Goal: Transaction & Acquisition: Purchase product/service

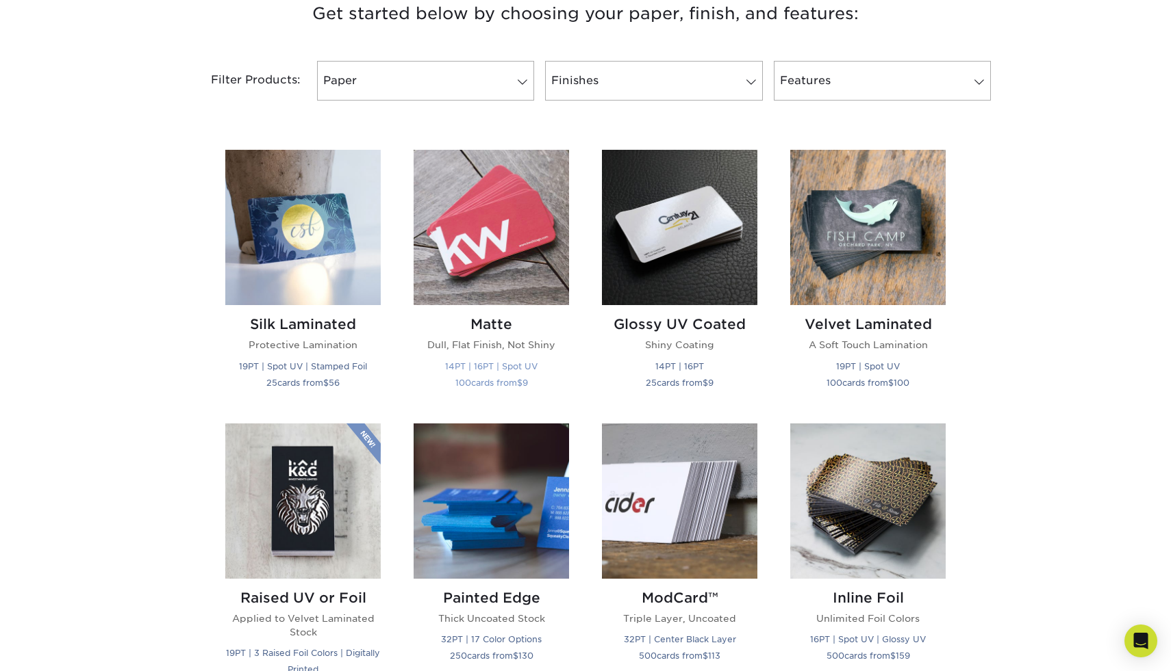
scroll to position [548, 0]
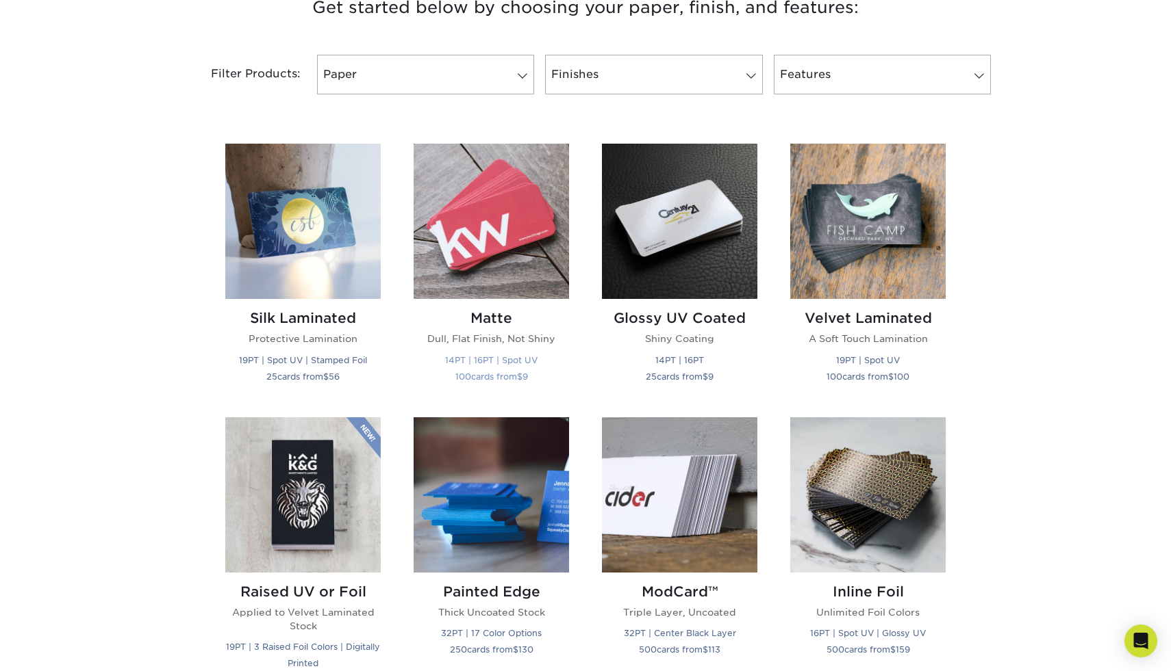
click at [496, 322] on h2 "Matte" at bounding box center [490, 318] width 155 height 16
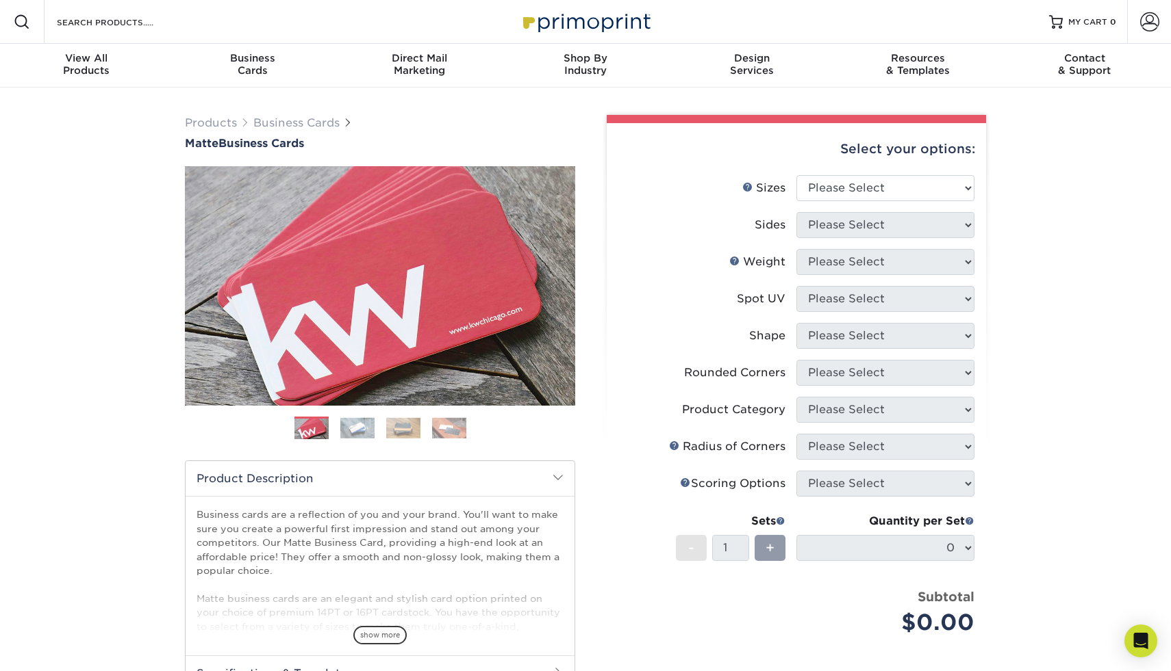
click at [828, 238] on li "Sides Please Select" at bounding box center [796, 230] width 356 height 37
click at [856, 194] on select "Please Select 1.5" x 3.5" - Mini 1.75" x 3.5" - Mini 2" x 2" - Square 2" x 3" -…" at bounding box center [885, 188] width 178 height 26
select select "2.00x3.50"
click at [875, 224] on select "Please Select Print Both Sides Print Front Only" at bounding box center [885, 225] width 178 height 26
select select "13abbda7-1d64-4f25-8bb2-c179b224825d"
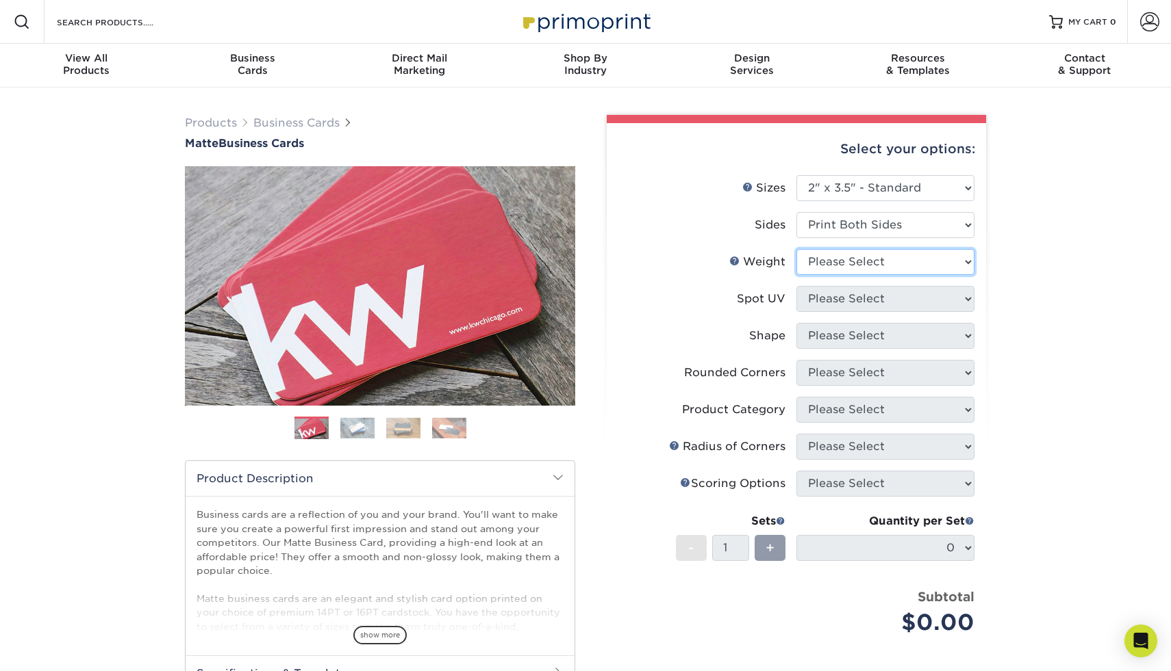
click at [867, 264] on select "Please Select 16PT 14PT" at bounding box center [885, 262] width 178 height 26
select select "16PT"
click at [854, 303] on select "Please Select No Spot UV Front and Back (Both Sides) Front Only Back Only" at bounding box center [885, 299] width 178 height 26
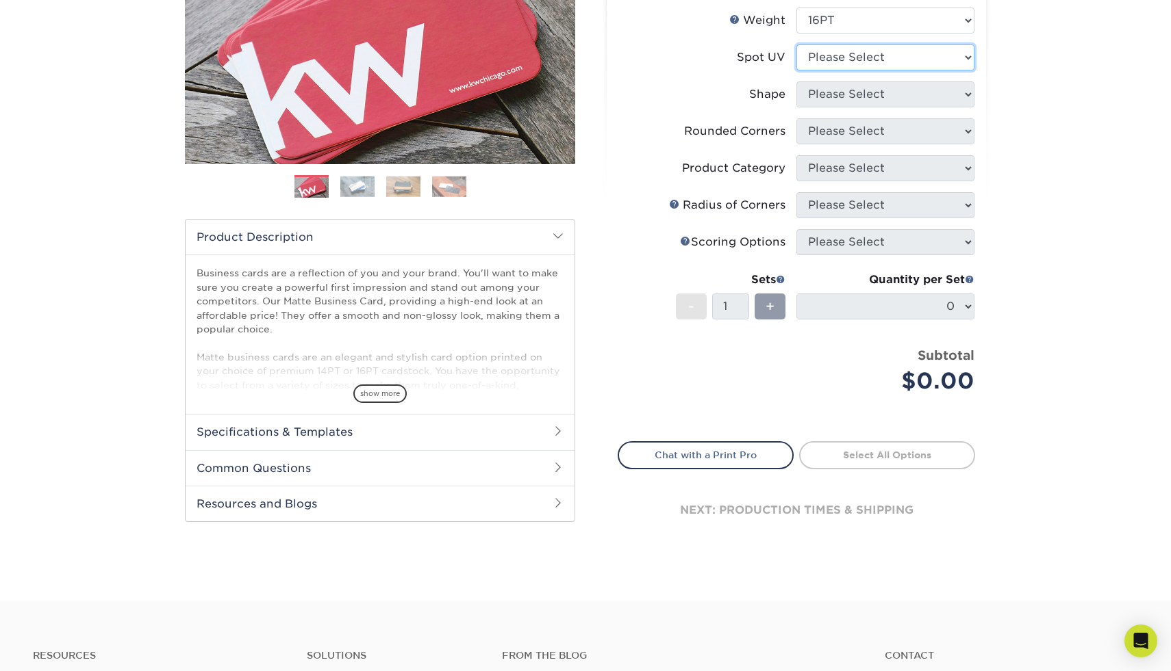
scroll to position [247, 0]
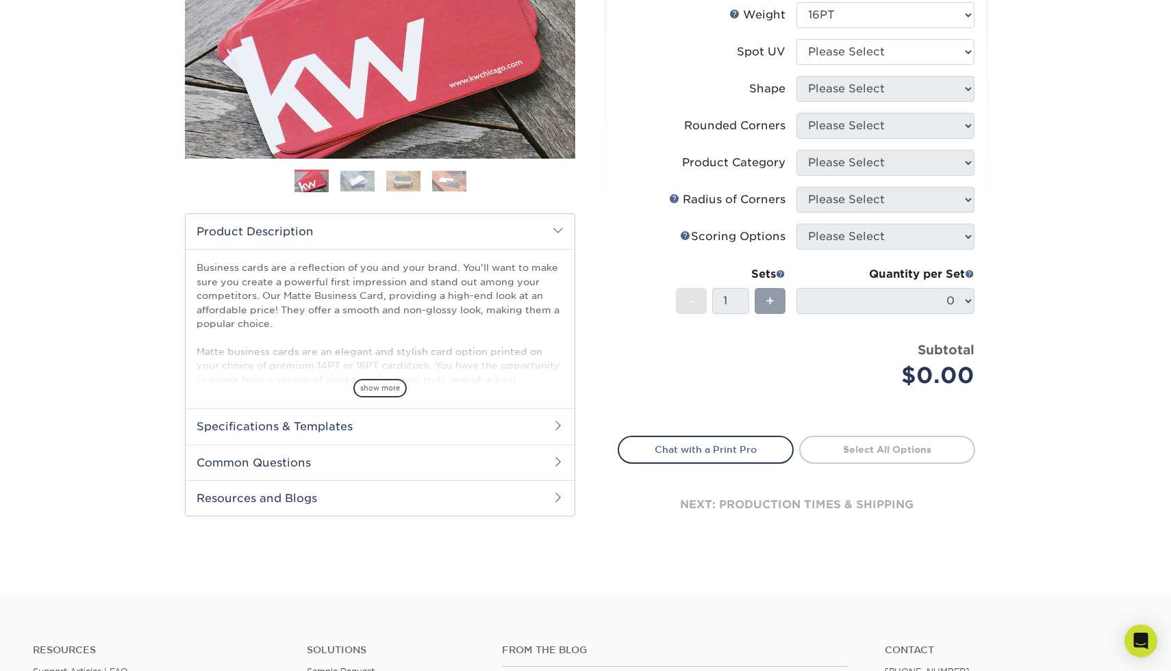
click at [480, 461] on h2 "Common Questions" at bounding box center [380, 463] width 389 height 36
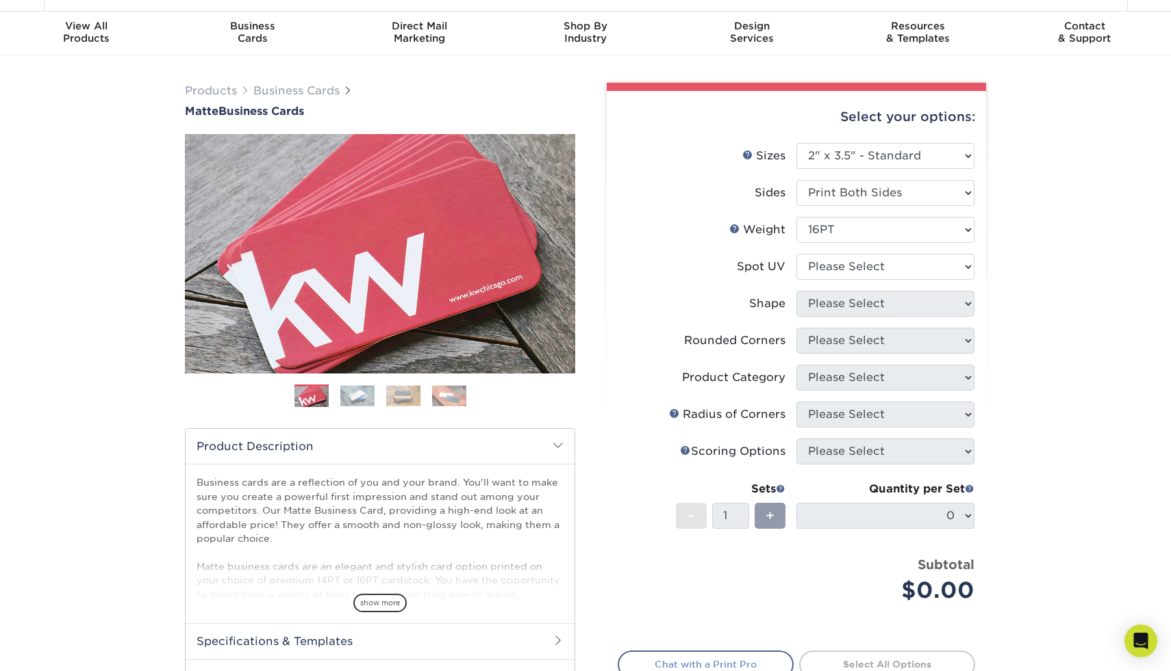
scroll to position [33, 0]
click at [868, 264] on select "Please Select No Spot UV Front and Back (Both Sides) Front Only Back Only" at bounding box center [885, 266] width 178 height 26
select select "3"
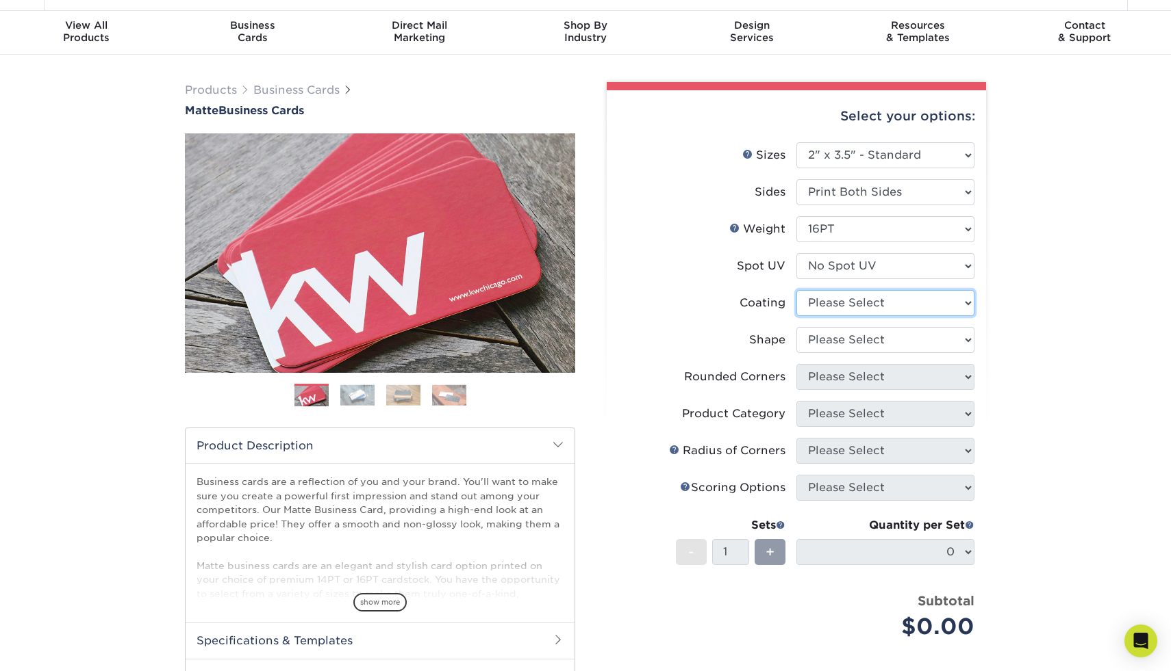
click at [875, 301] on select at bounding box center [885, 303] width 178 height 26
select select "121bb7b5-3b4d-429f-bd8d-bbf80e953313"
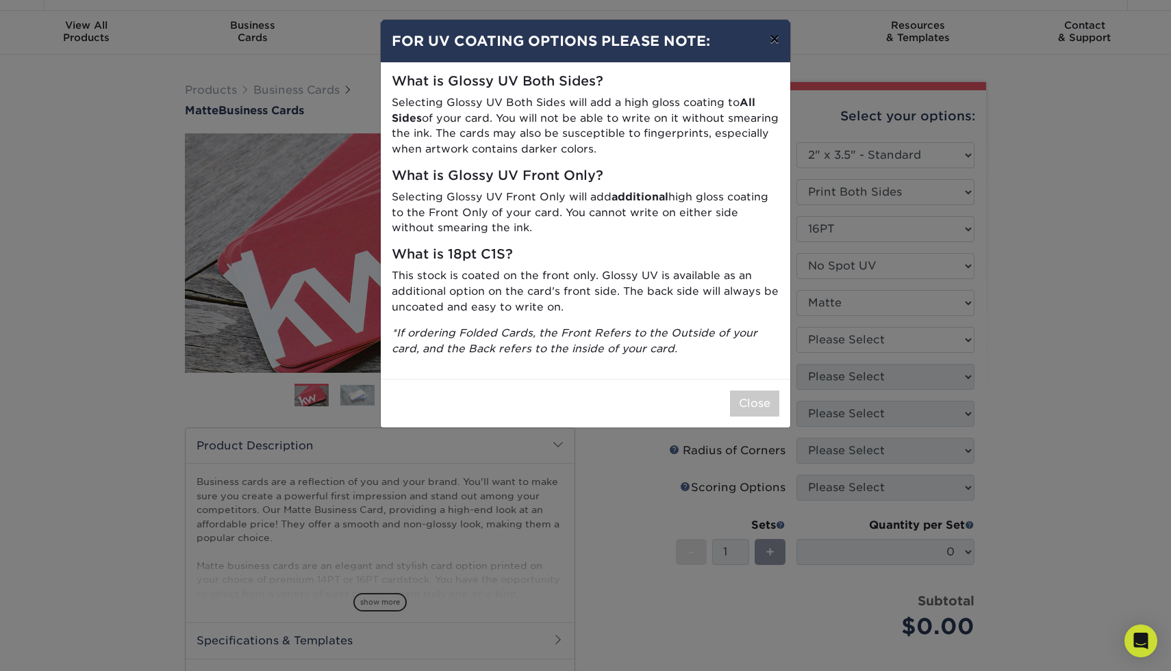
click at [772, 40] on button "×" at bounding box center [773, 39] width 31 height 38
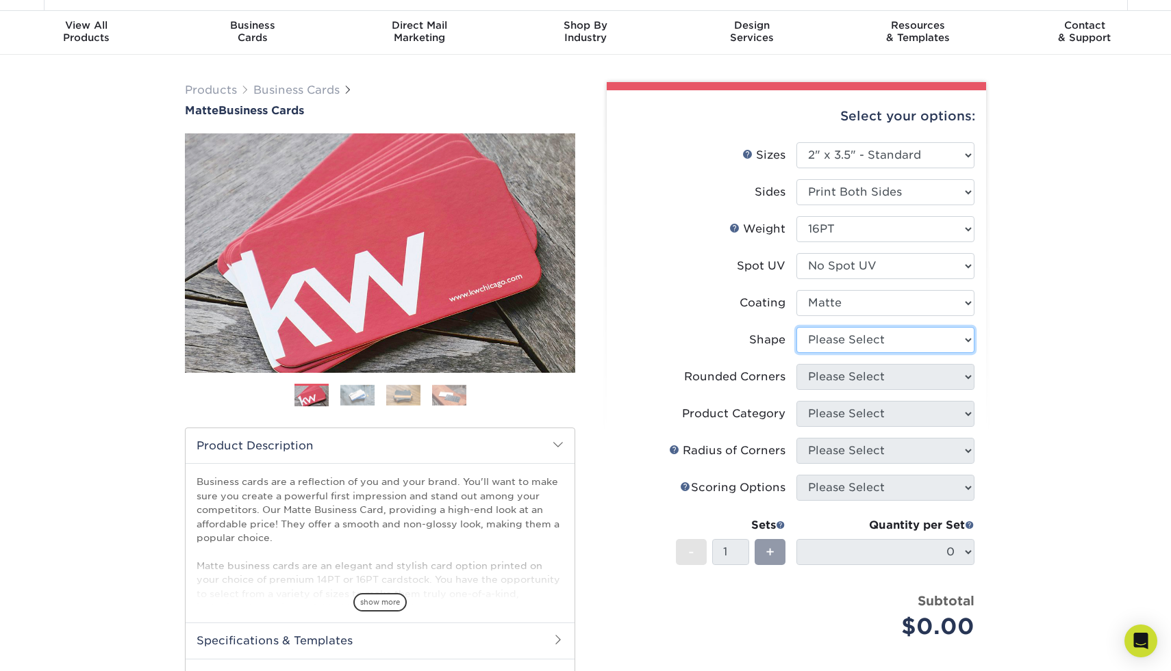
click at [871, 338] on select "Please Select Standard Oval" at bounding box center [885, 340] width 178 height 26
select select "standard"
click at [854, 381] on select "Please Select Yes - Round 2 Corners Yes - Round 4 Corners No" at bounding box center [885, 377] width 178 height 26
select select "0"
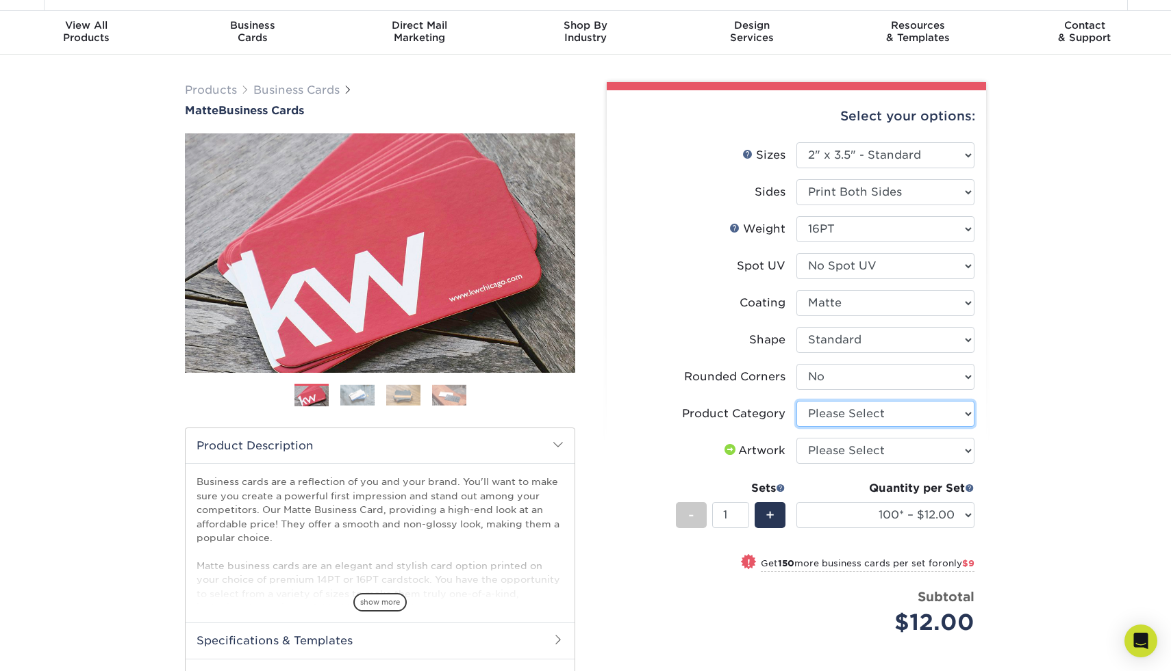
click at [847, 418] on select "Please Select Business Cards" at bounding box center [885, 414] width 178 height 26
select select "3b5148f1-0588-4f88-a218-97bcfdce65c1"
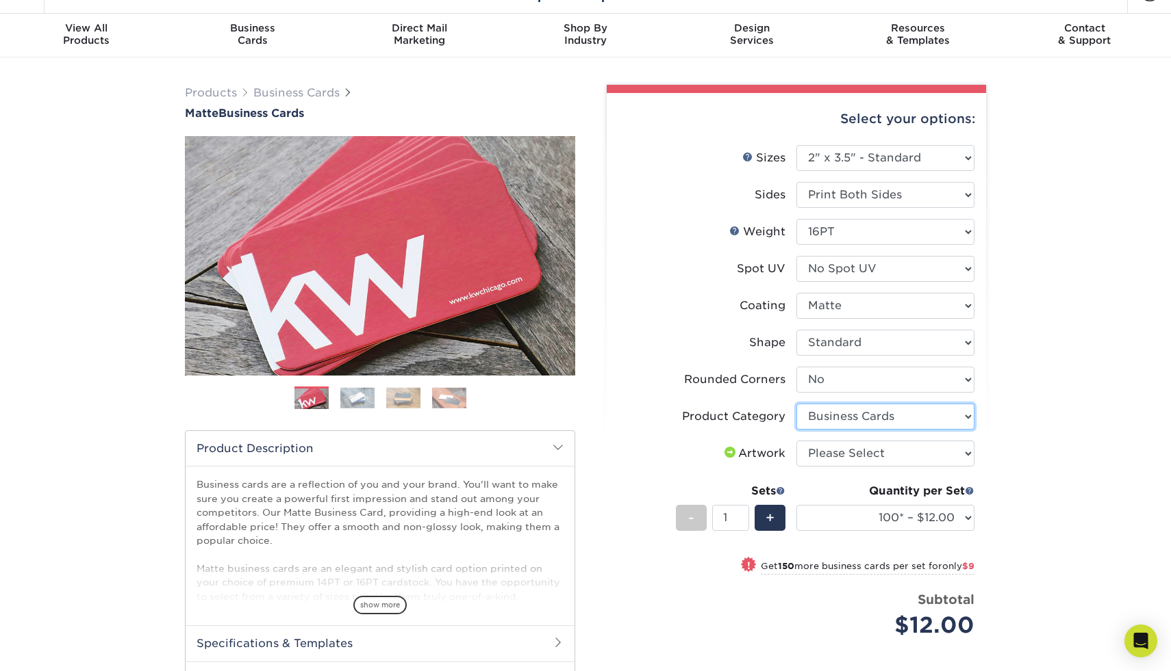
scroll to position [0, 0]
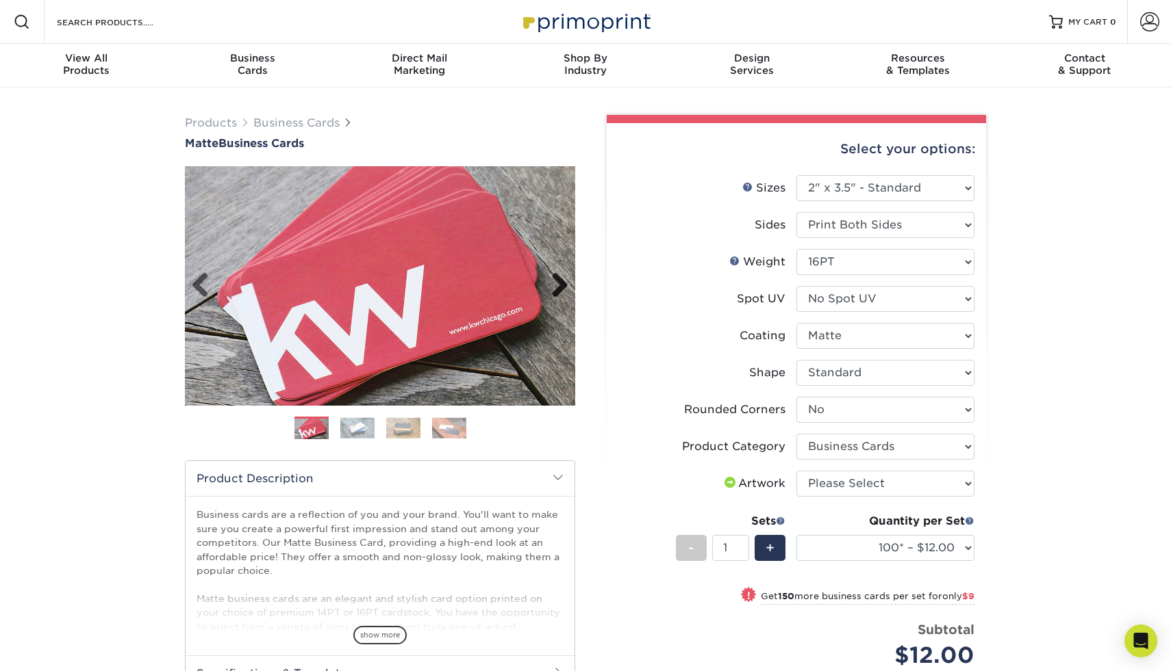
click at [557, 283] on link "Next" at bounding box center [554, 285] width 27 height 27
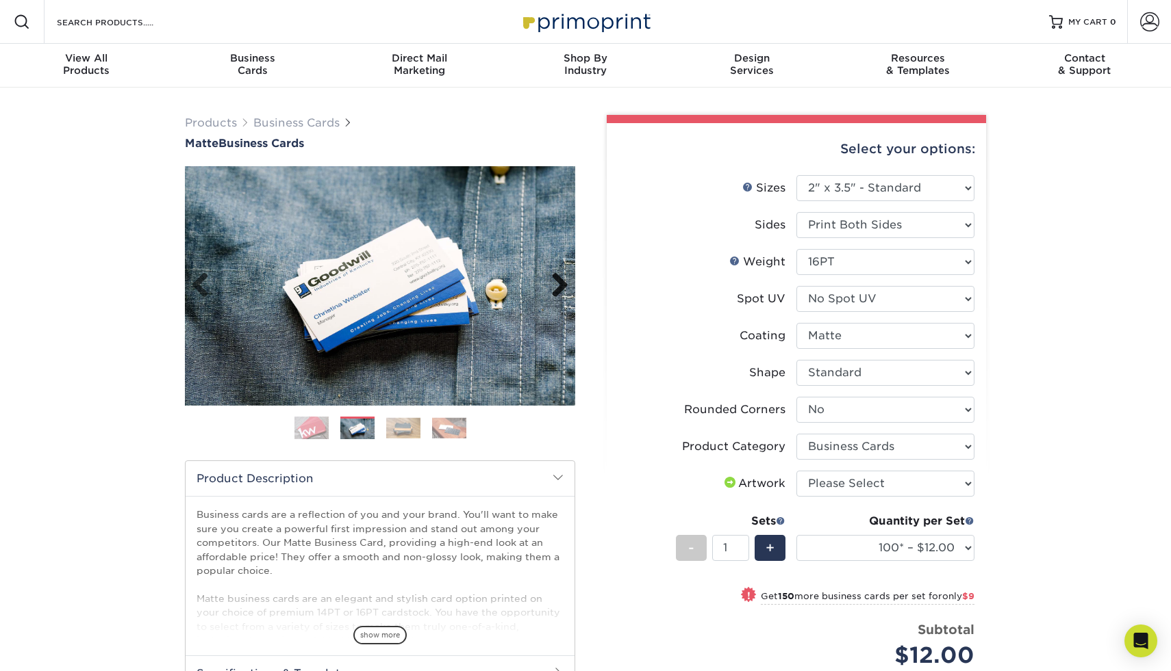
click at [557, 283] on link "Next" at bounding box center [554, 285] width 27 height 27
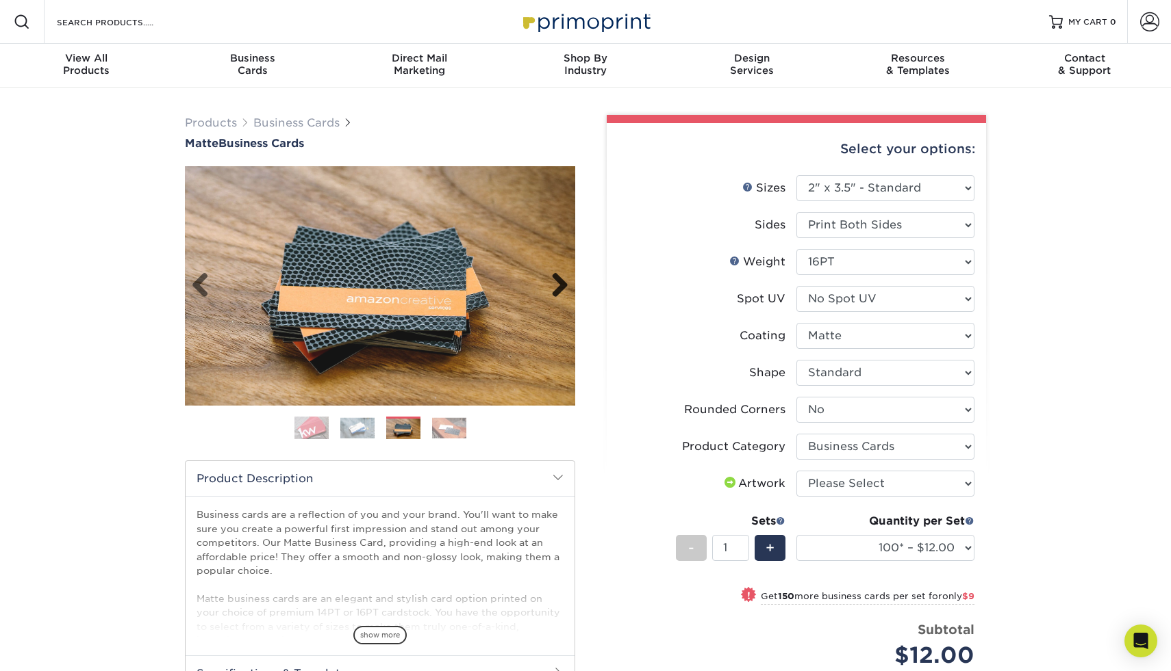
click at [557, 283] on link "Next" at bounding box center [554, 285] width 27 height 27
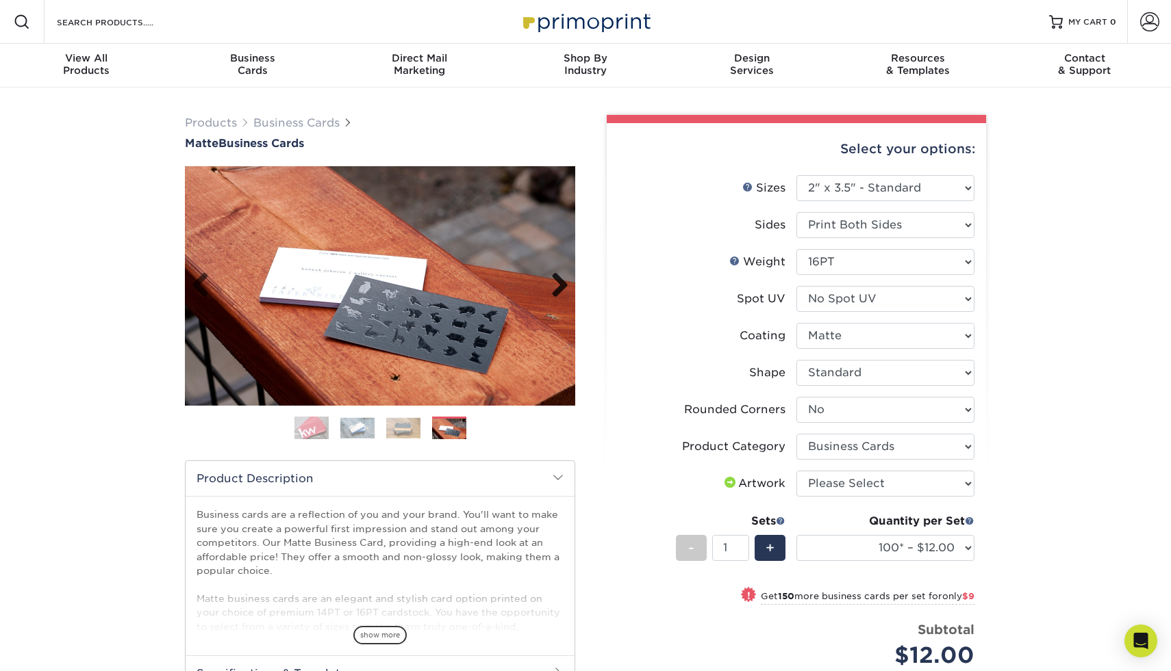
click at [557, 283] on link "Next" at bounding box center [554, 285] width 27 height 27
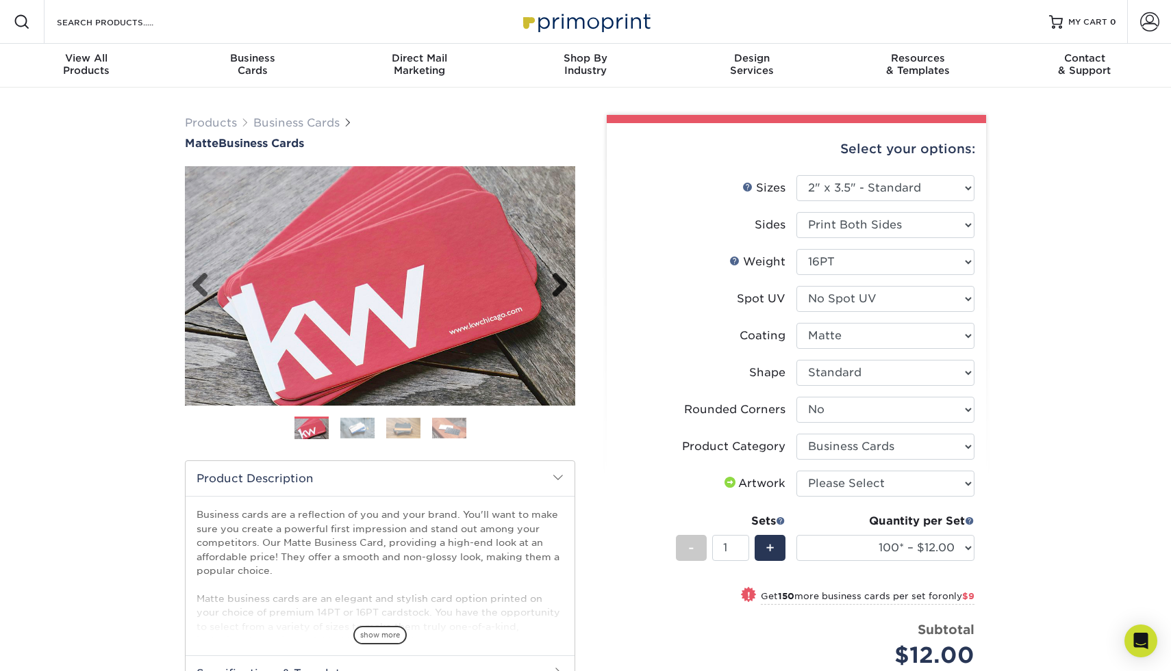
click at [557, 283] on link "Next" at bounding box center [554, 285] width 27 height 27
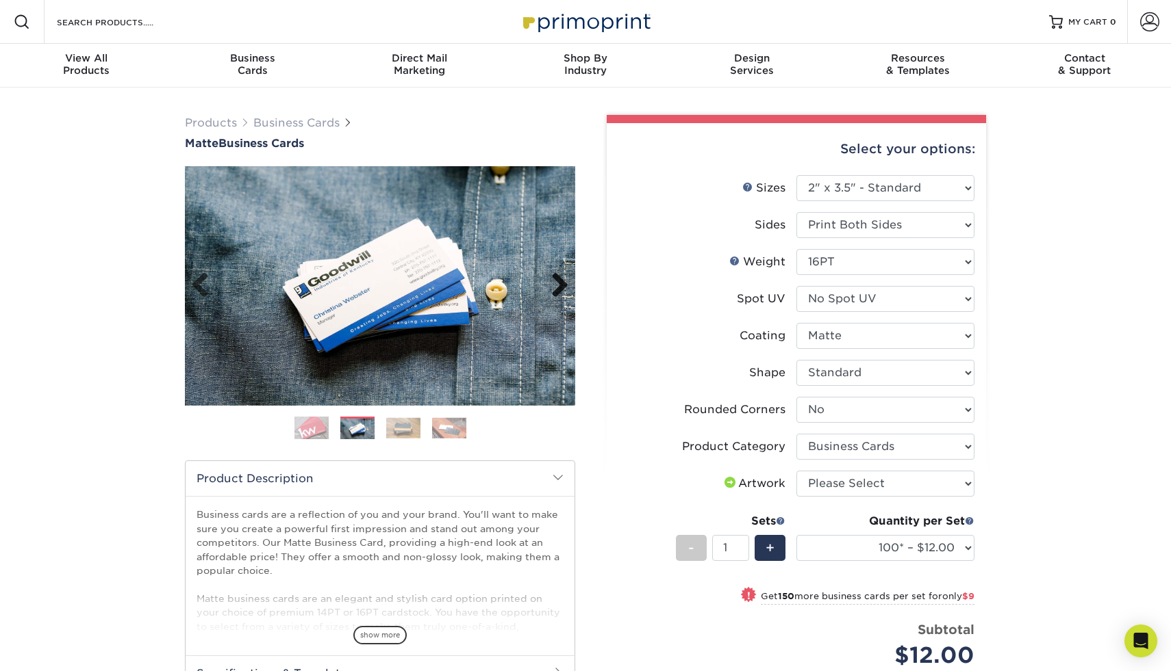
click at [557, 283] on link "Next" at bounding box center [554, 285] width 27 height 27
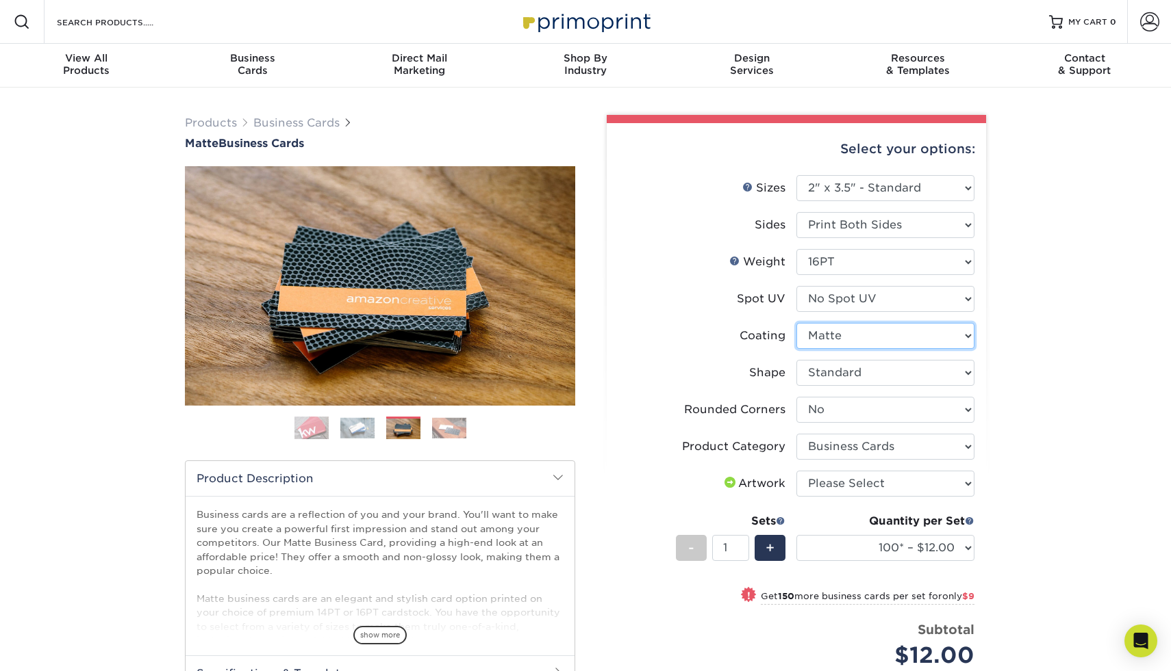
click at [857, 335] on select at bounding box center [885, 336] width 178 height 26
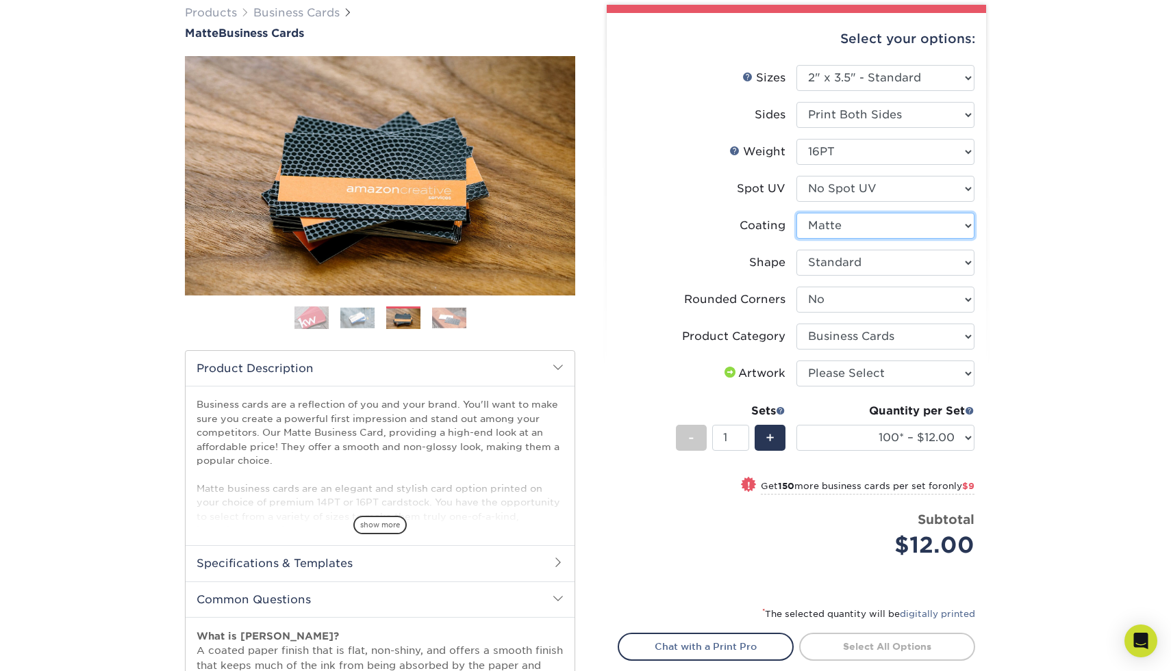
scroll to position [143, 0]
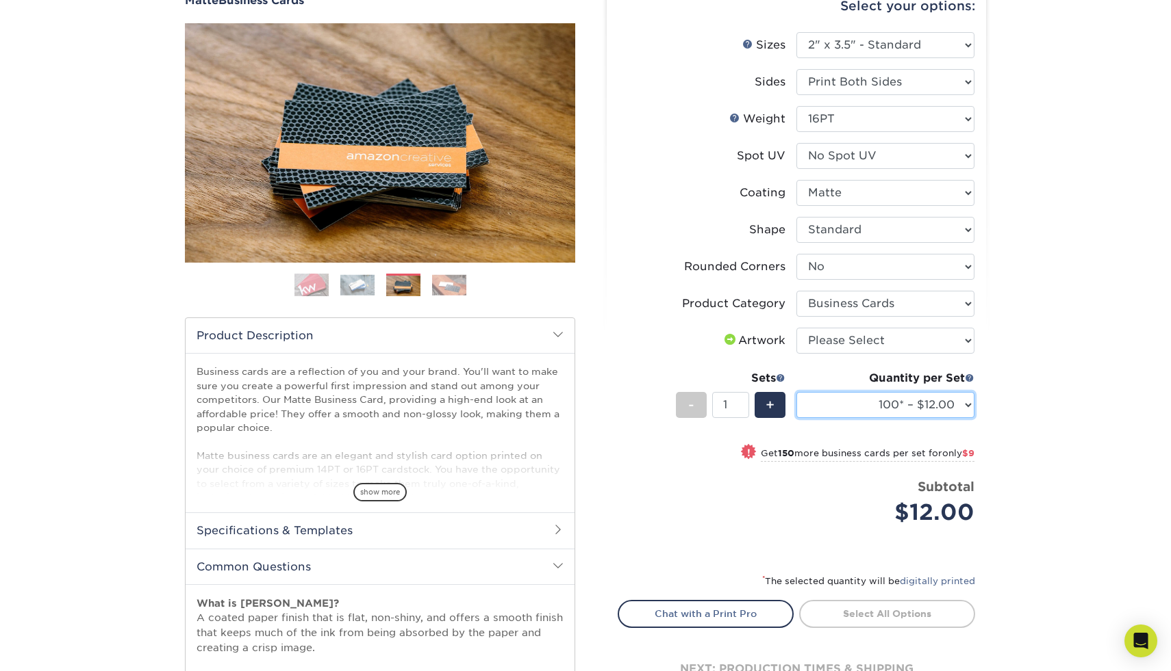
click at [885, 401] on select "100* – $12.00 250* – $21.00 500 – $42.00 1000 – $53.00 2500 – $95.00 5000 – $18…" at bounding box center [885, 405] width 178 height 26
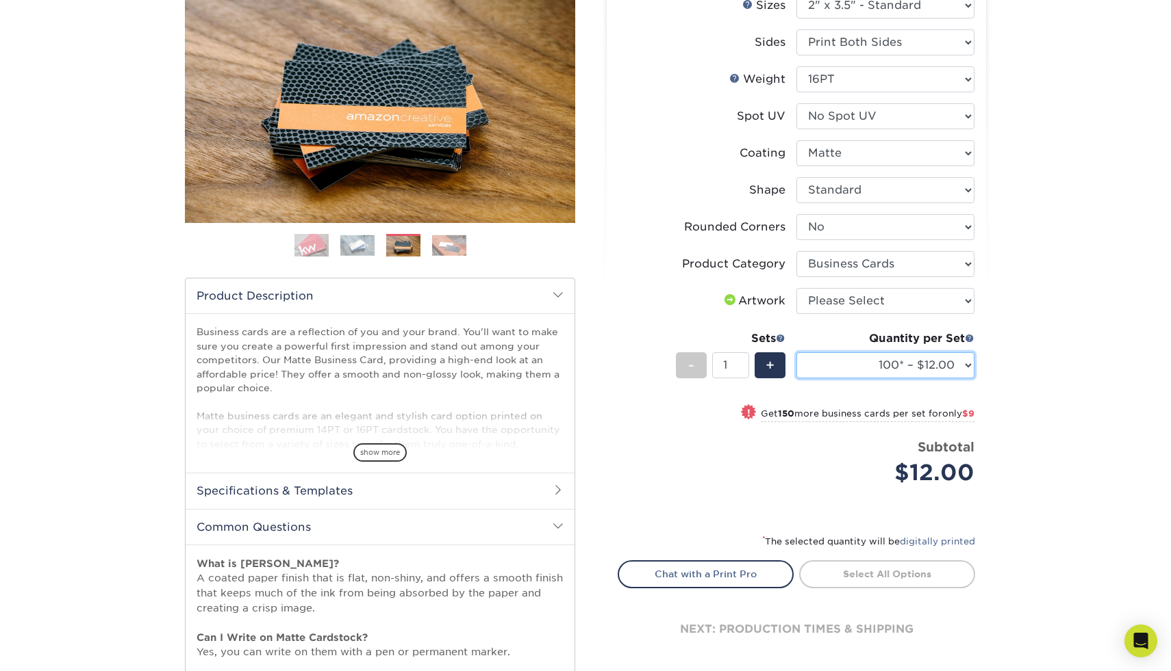
scroll to position [183, 0]
click at [401, 244] on img at bounding box center [403, 245] width 34 height 21
click at [448, 245] on img at bounding box center [449, 244] width 34 height 21
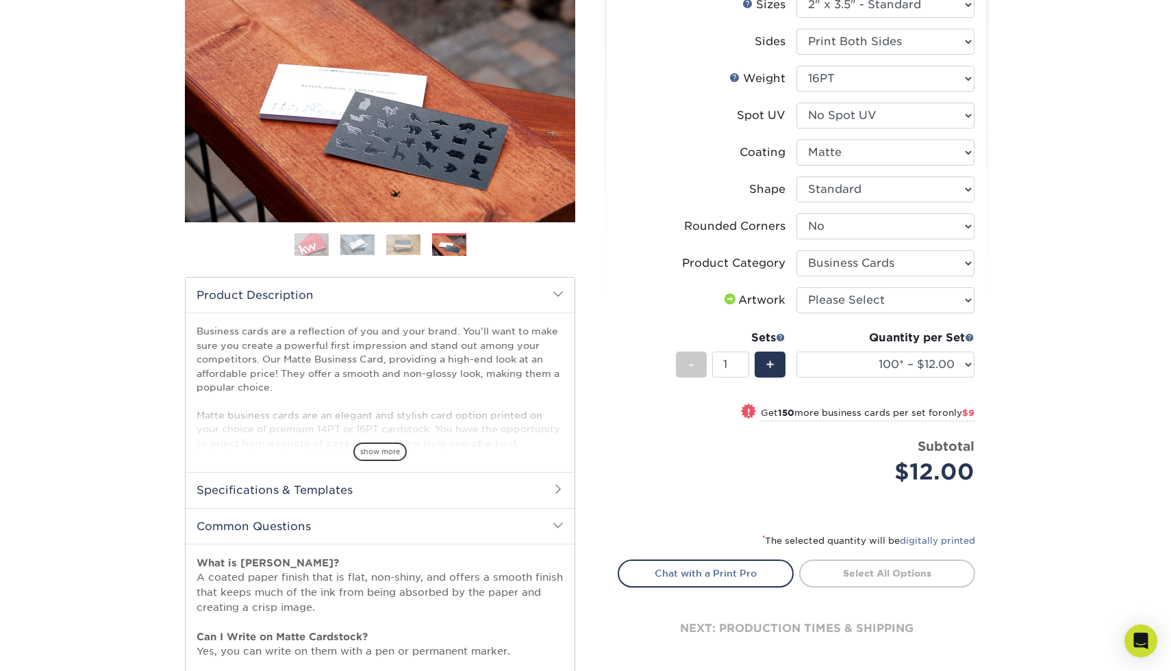
click at [371, 241] on img at bounding box center [357, 244] width 34 height 21
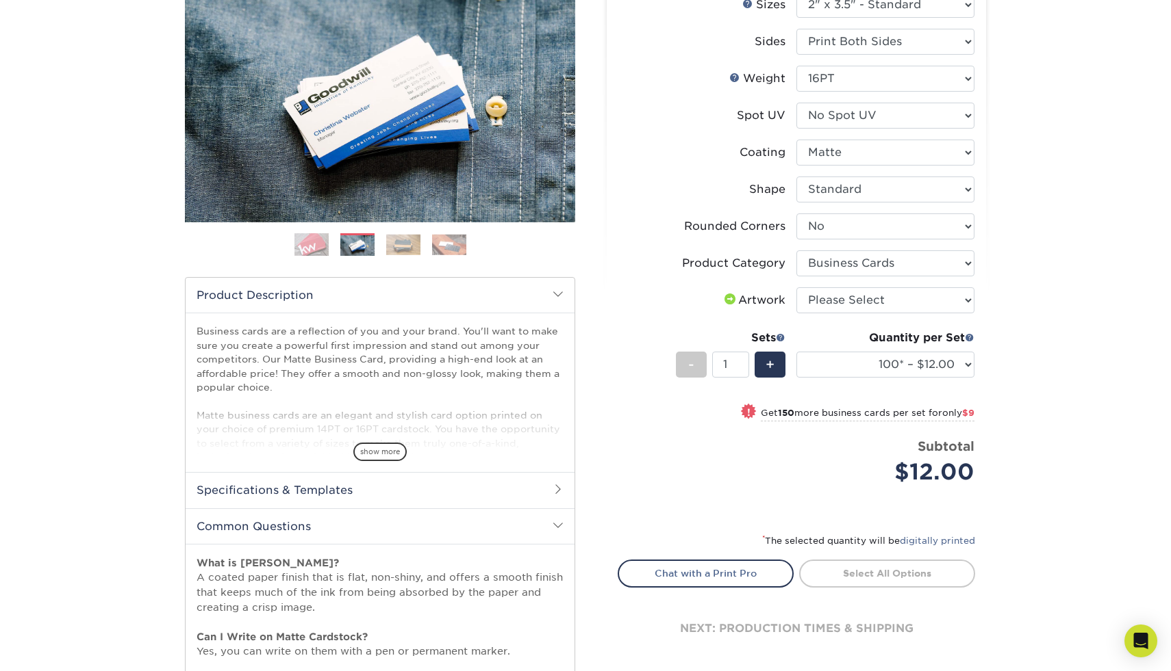
click at [326, 241] on img at bounding box center [311, 245] width 34 height 34
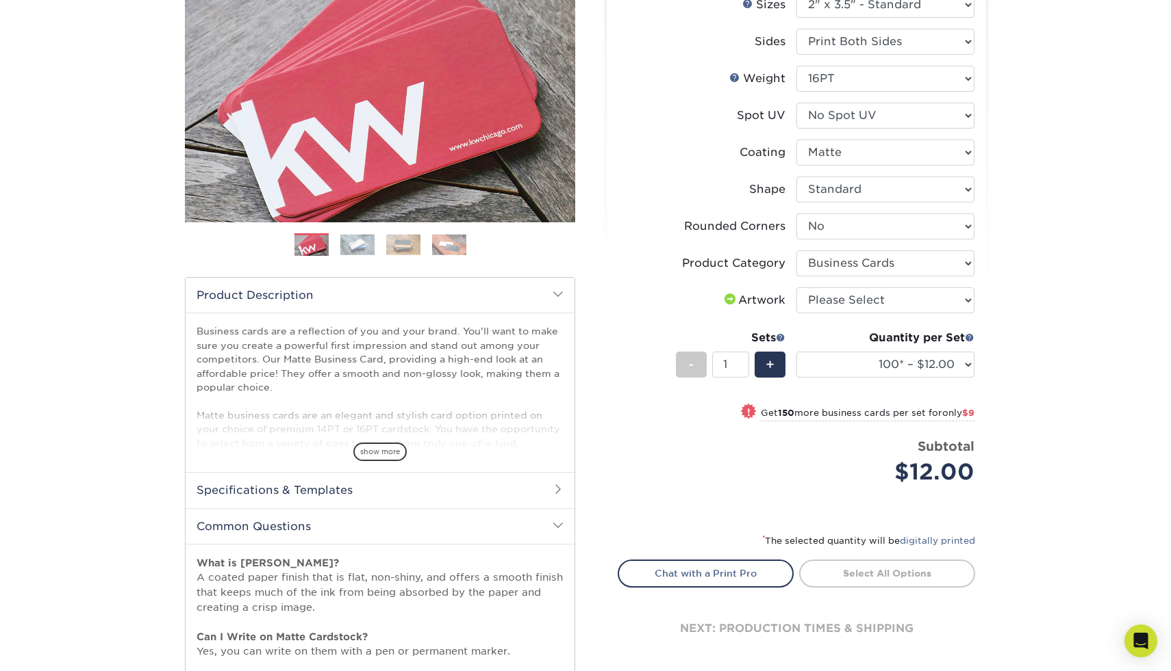
click at [394, 244] on img at bounding box center [403, 244] width 34 height 21
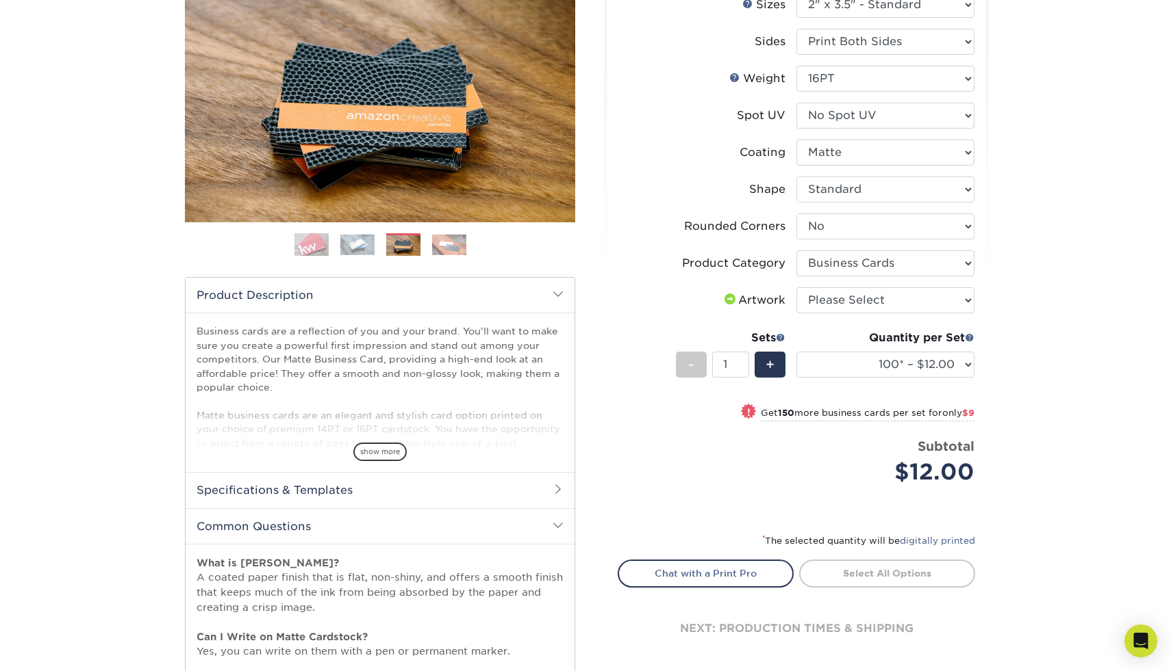
click at [442, 250] on img at bounding box center [449, 244] width 34 height 21
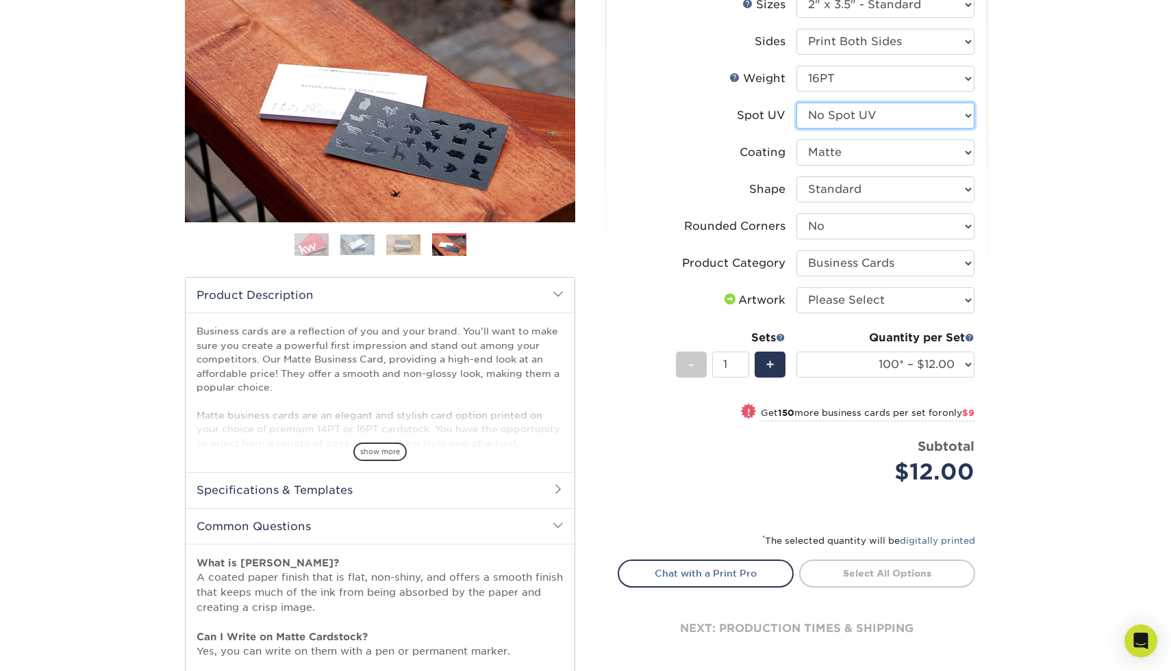
click at [854, 119] on select "Please Select No Spot UV Front and Back (Both Sides) Front Only Back Only" at bounding box center [885, 116] width 178 height 26
click at [864, 123] on select "Please Select No Spot UV Front and Back (Both Sides) Front Only Back Only" at bounding box center [885, 116] width 178 height 26
click at [396, 250] on img at bounding box center [403, 244] width 34 height 21
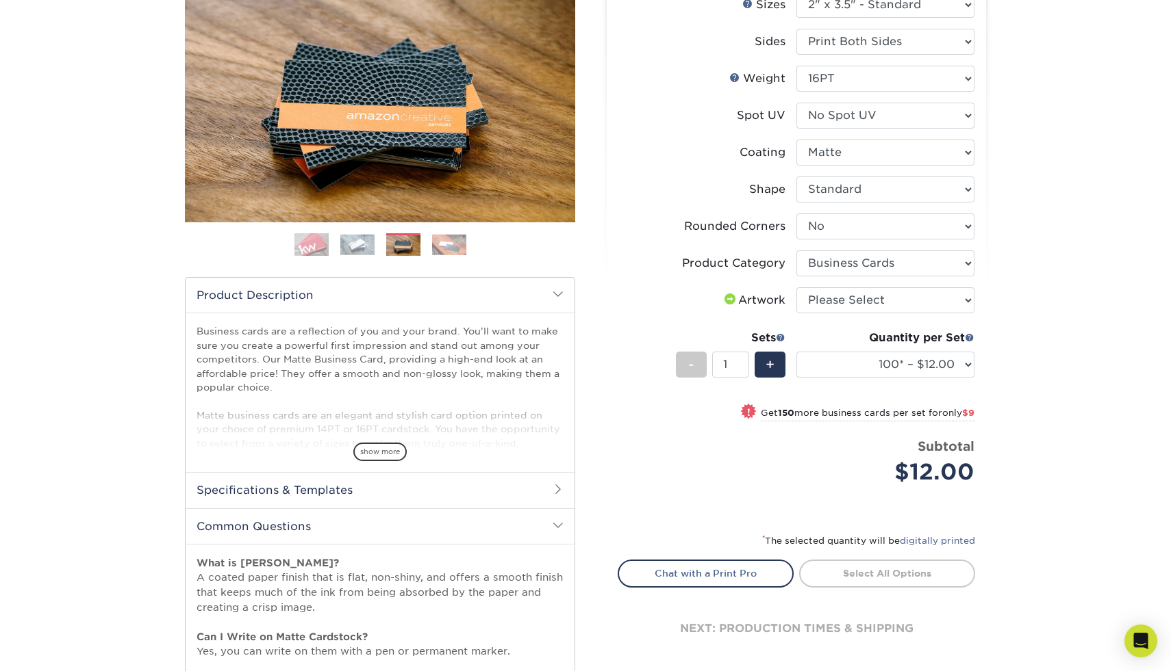
click at [351, 245] on img at bounding box center [357, 244] width 34 height 21
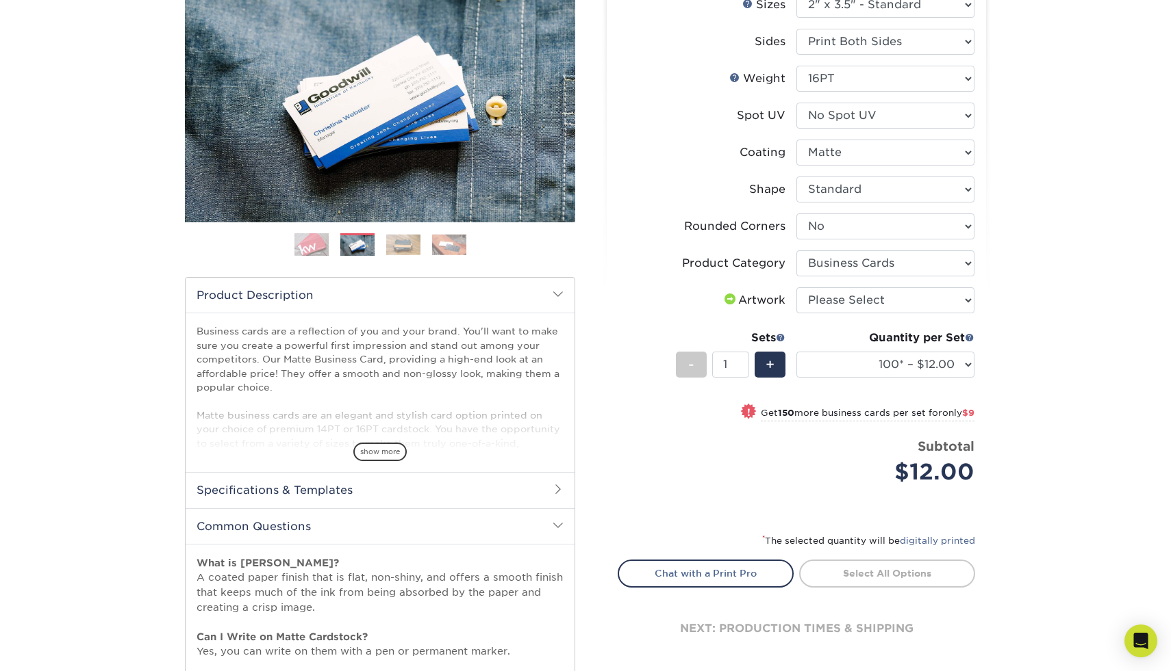
click at [301, 246] on img at bounding box center [311, 245] width 34 height 34
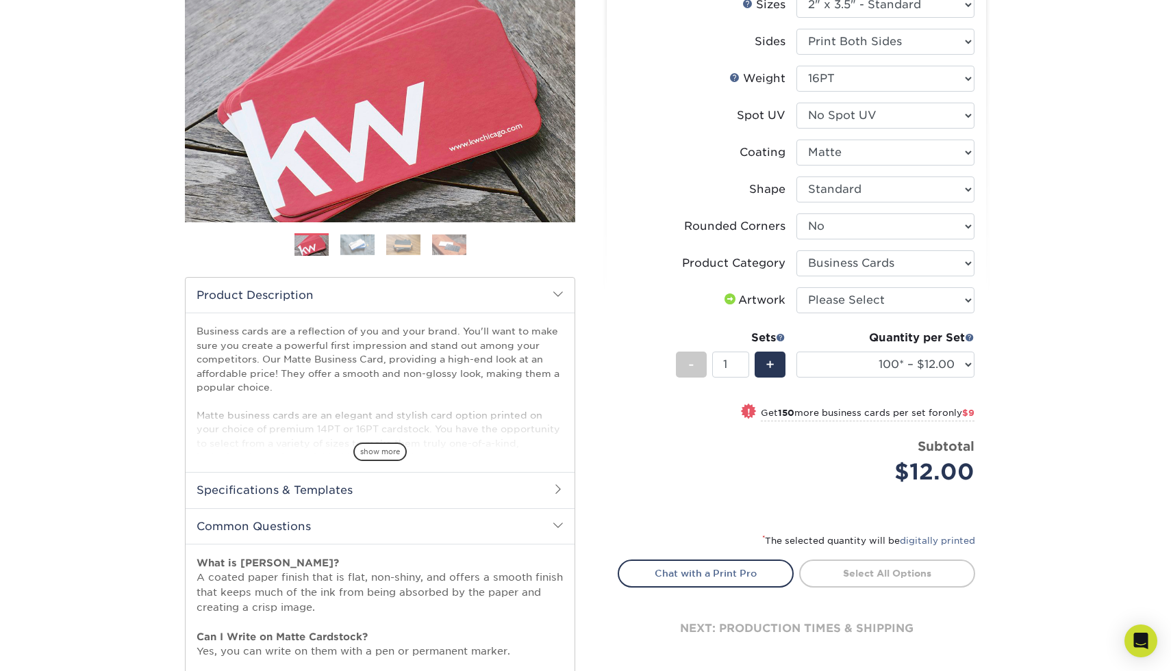
click at [356, 250] on img at bounding box center [357, 244] width 34 height 21
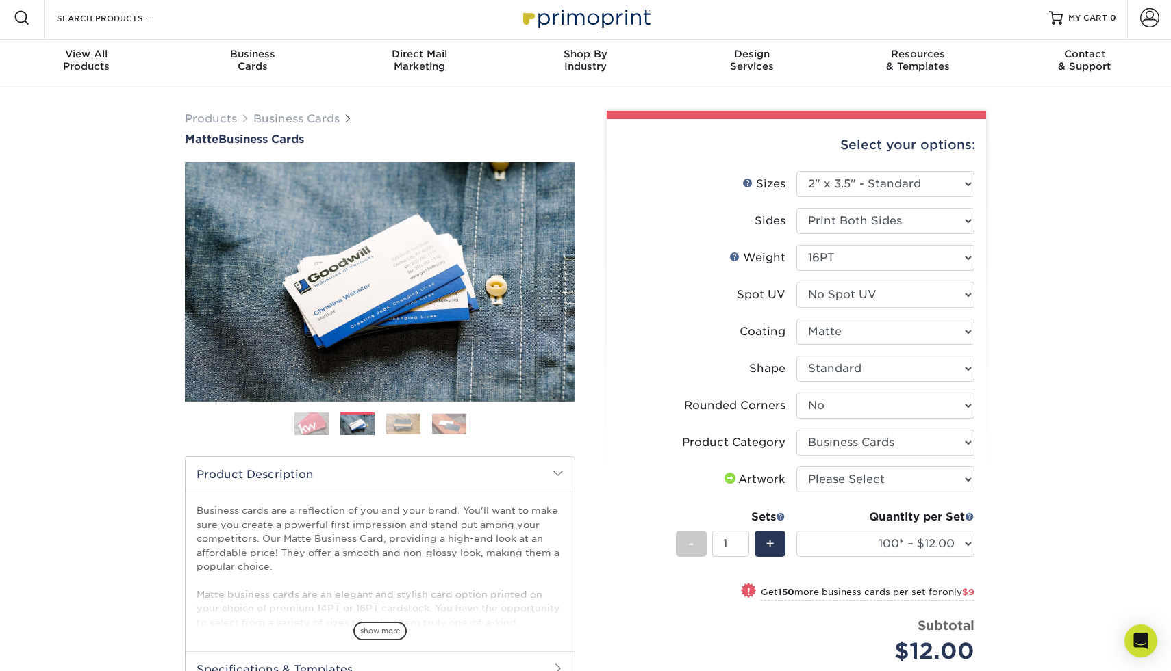
scroll to position [0, 0]
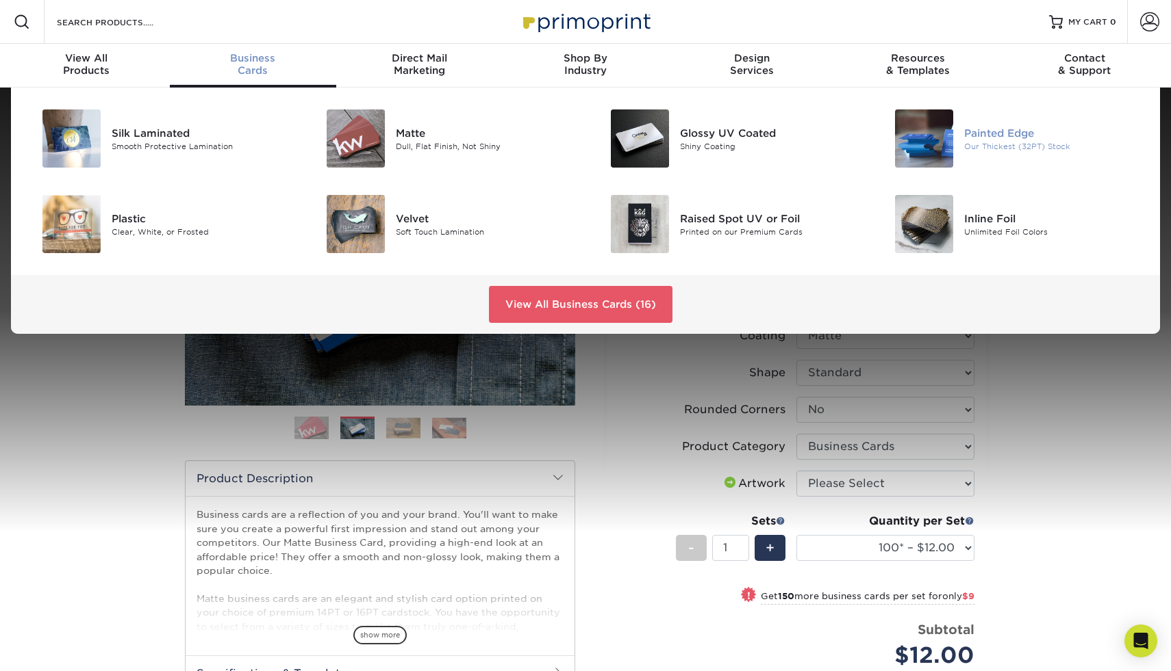
click at [1019, 131] on div "Painted Edge" at bounding box center [1053, 132] width 179 height 15
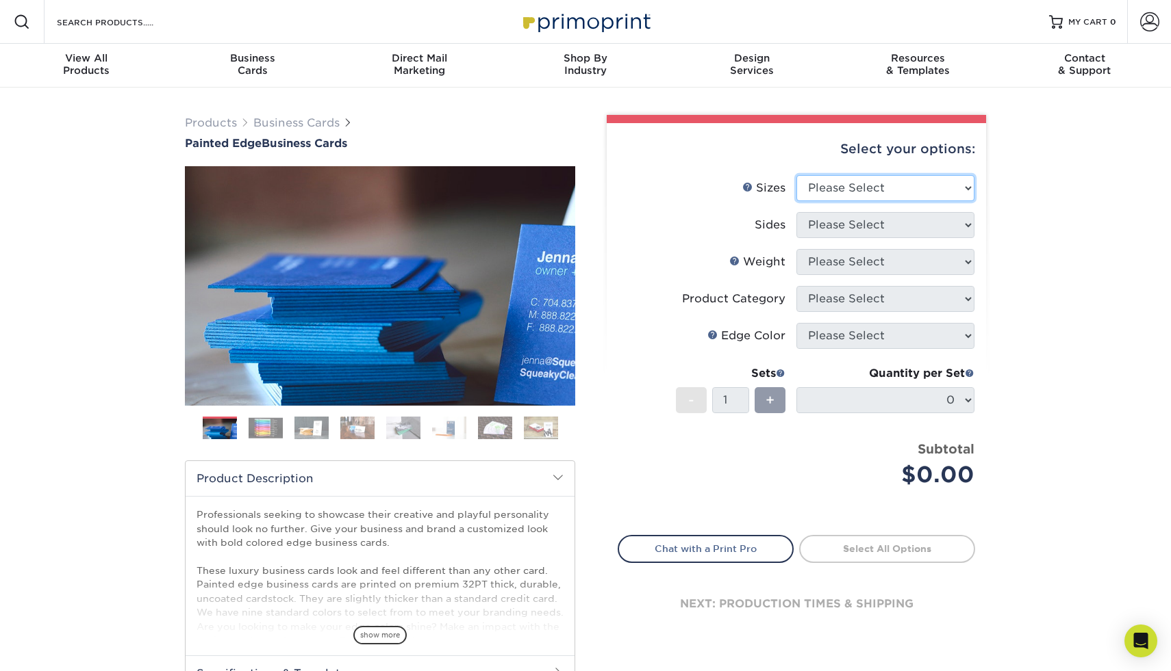
click at [871, 195] on select "Please Select 2" x 3.5" - Standard 2.125" x 3.375" - European 2.5" x 2.5" - Squ…" at bounding box center [885, 188] width 178 height 26
select select "2.00x3.50"
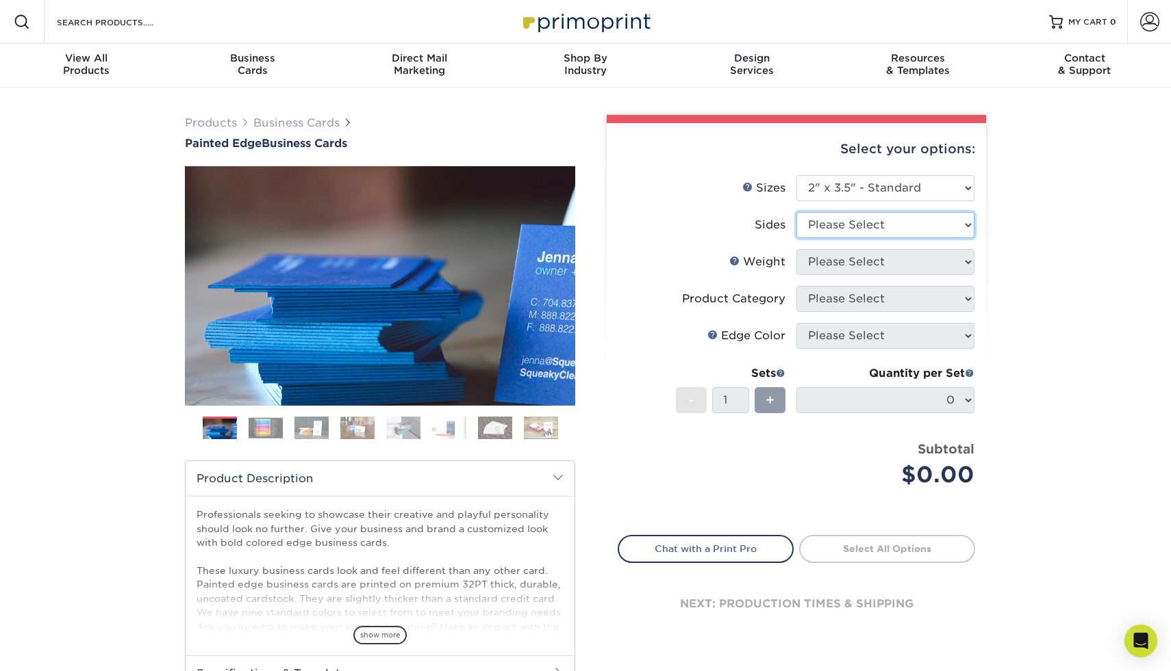
click at [879, 223] on select "Please Select Print Both Sides Print Front Only" at bounding box center [885, 225] width 178 height 26
select select "13abbda7-1d64-4f25-8bb2-c179b224825d"
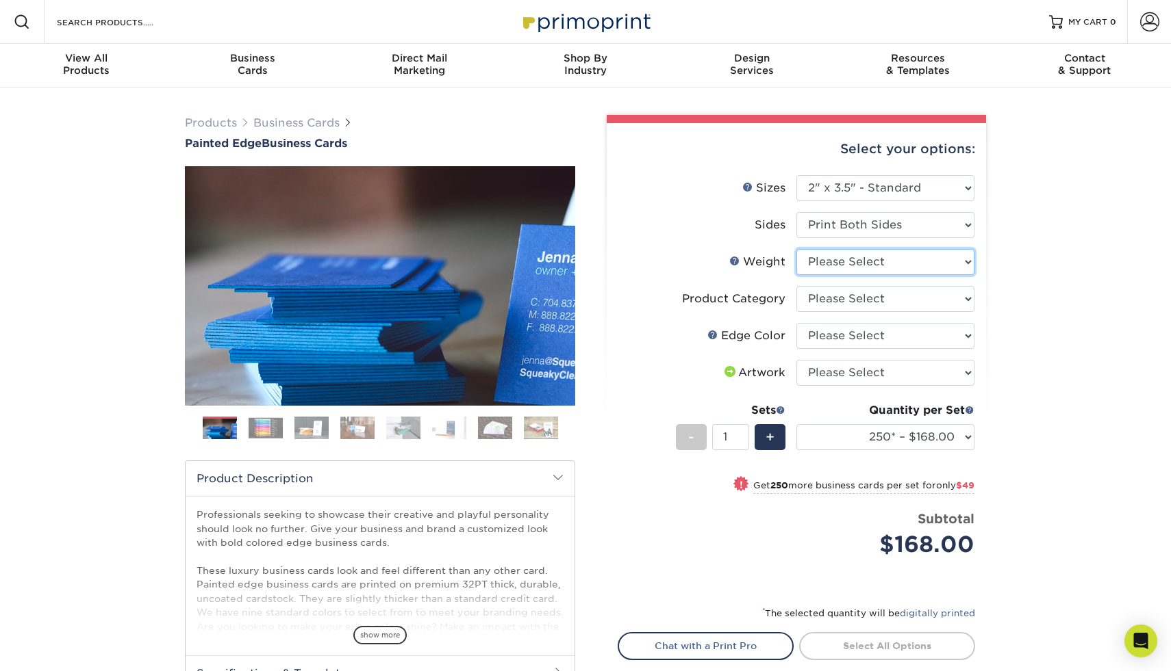
click at [871, 259] on select "Please Select 32PTUC" at bounding box center [885, 262] width 178 height 26
select select "32PTUC"
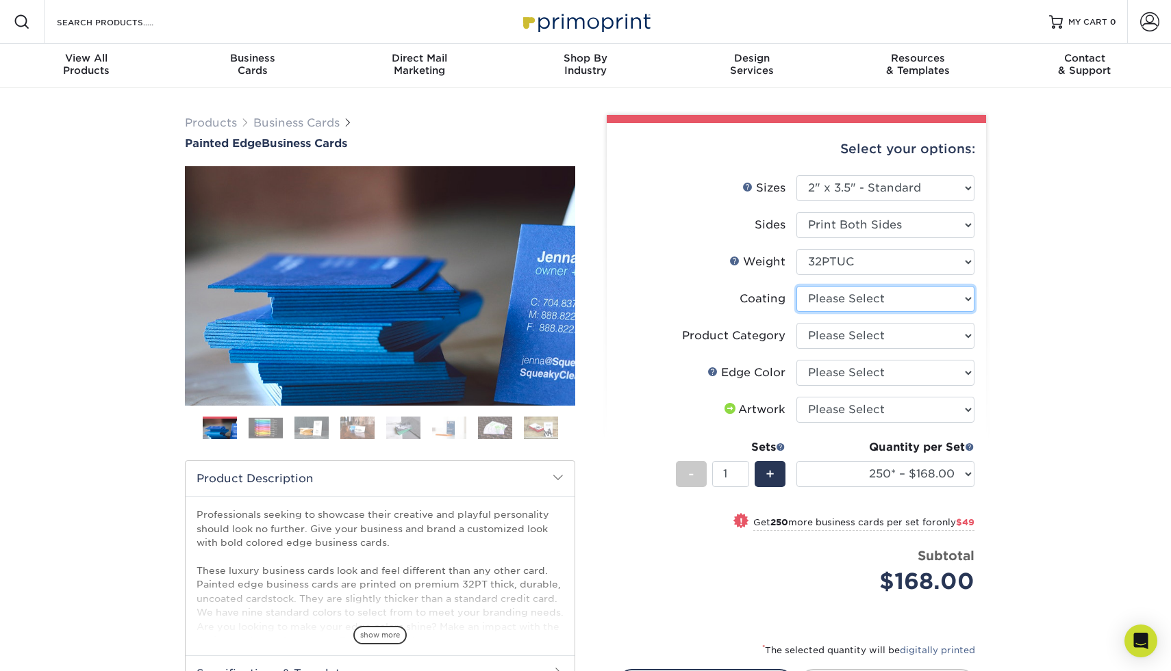
click at [850, 297] on select at bounding box center [885, 299] width 178 height 26
click at [858, 304] on select at bounding box center [885, 299] width 178 height 26
click at [831, 334] on select "Please Select Business Cards" at bounding box center [885, 336] width 178 height 26
select select "3b5148f1-0588-4f88-a218-97bcfdce65c1"
click at [827, 370] on select "Please Select Charcoal Black Brown Blue Pearlescent Blue Pearlescent Gold Pearl…" at bounding box center [885, 373] width 178 height 26
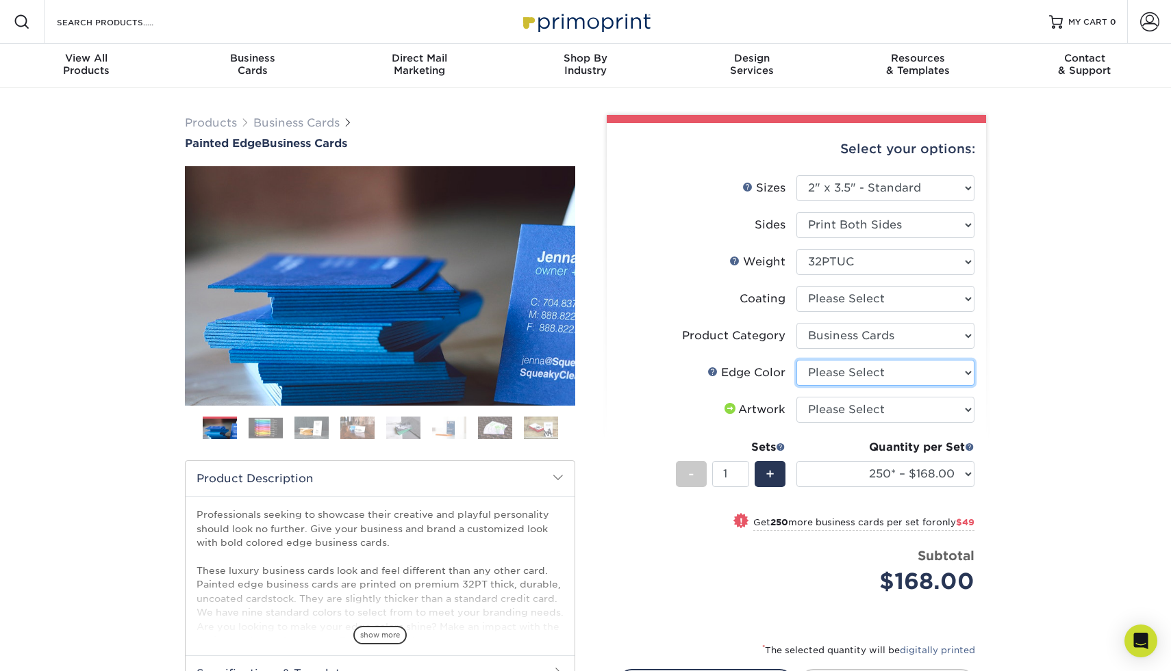
select select "34794e23-ba15-445e-813c-341542a5462f"
click at [888, 410] on select "Please Select I will upload files I need a design - $100" at bounding box center [885, 410] width 178 height 26
click at [877, 475] on select "250* – $168.00 500* – $217.00 1000* – $339.00" at bounding box center [885, 474] width 178 height 26
select select "500* – $217.00"
click at [269, 435] on img at bounding box center [265, 428] width 34 height 21
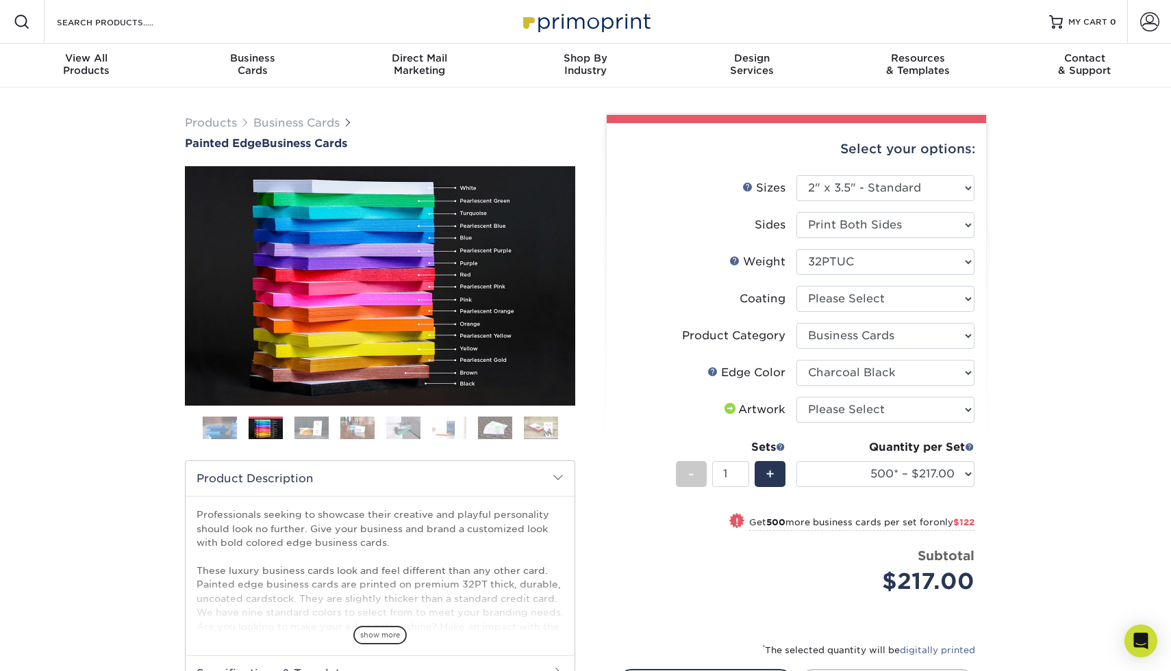
click at [291, 434] on ol at bounding box center [380, 433] width 390 height 33
click at [301, 433] on img at bounding box center [311, 428] width 34 height 24
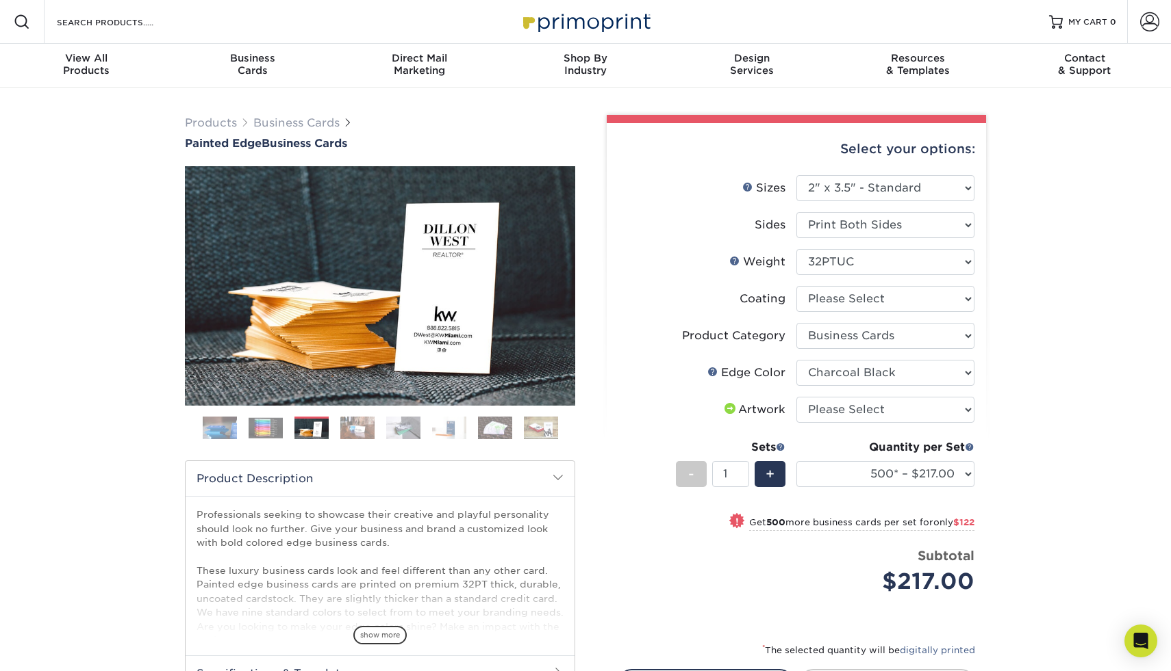
click at [340, 429] on img at bounding box center [357, 428] width 34 height 24
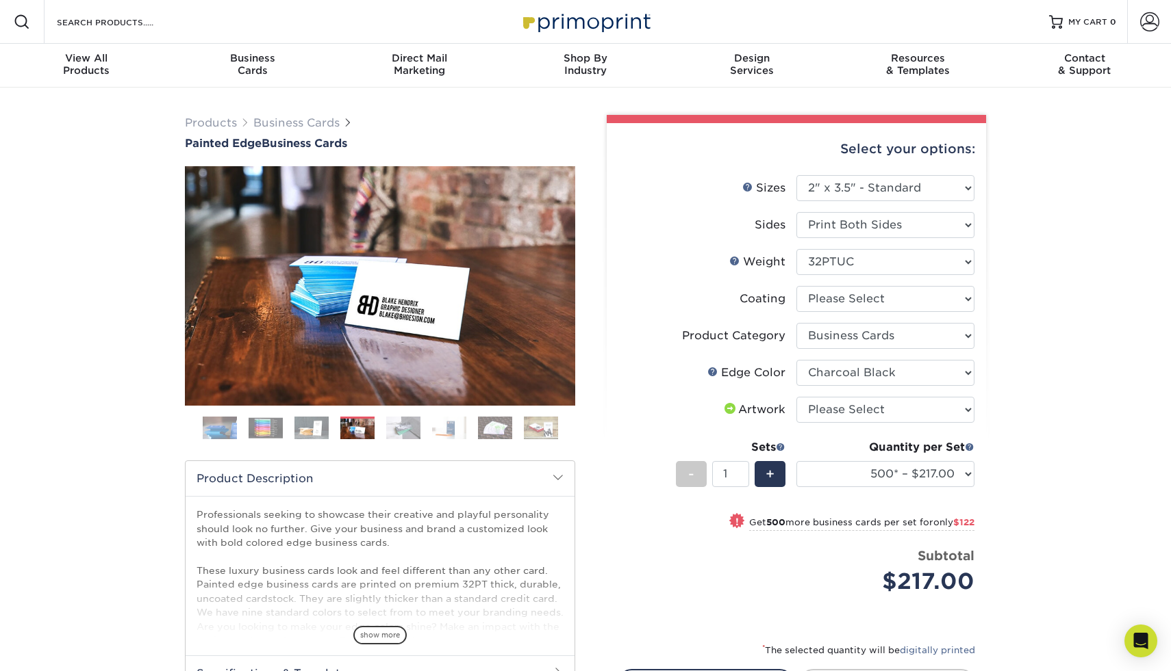
click at [387, 427] on img at bounding box center [403, 428] width 34 height 24
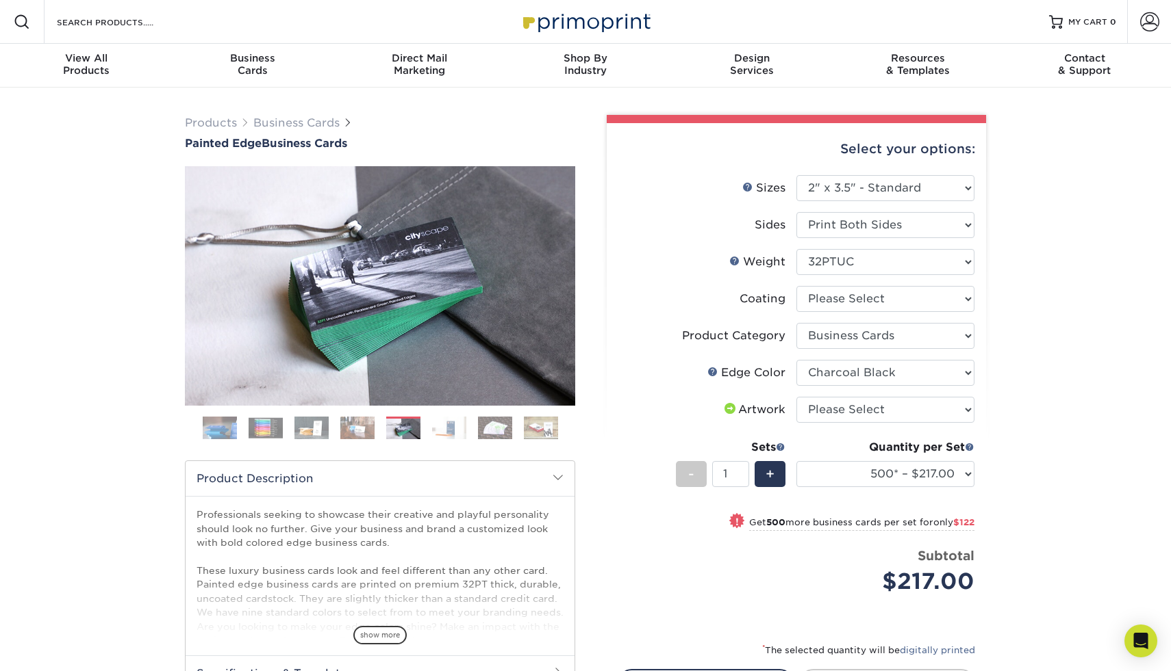
click at [443, 427] on img at bounding box center [449, 428] width 34 height 24
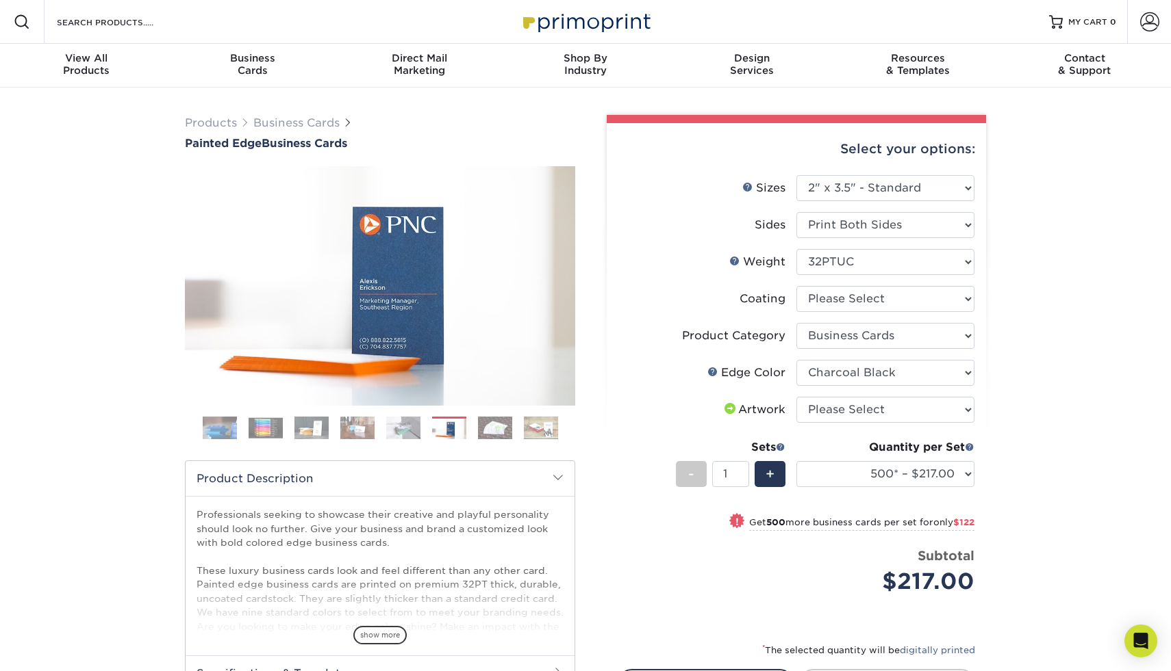
click at [489, 427] on img at bounding box center [495, 428] width 34 height 24
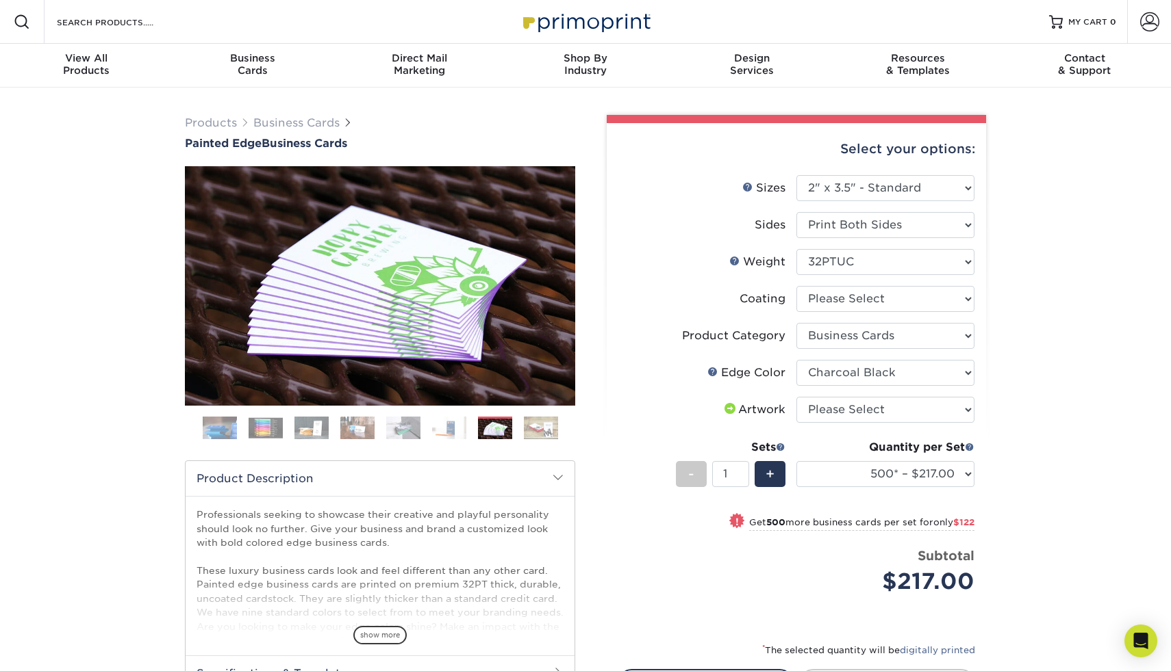
click at [529, 431] on img at bounding box center [541, 428] width 34 height 24
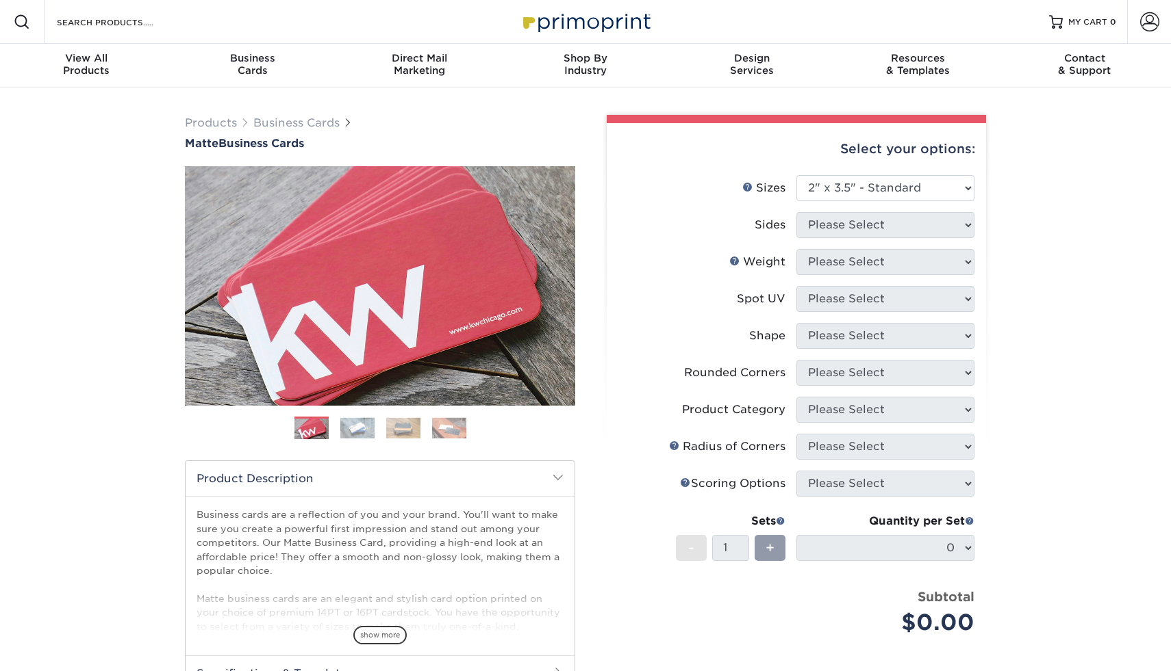
select select "2.00x3.50"
click at [555, 283] on link "Next" at bounding box center [554, 285] width 27 height 27
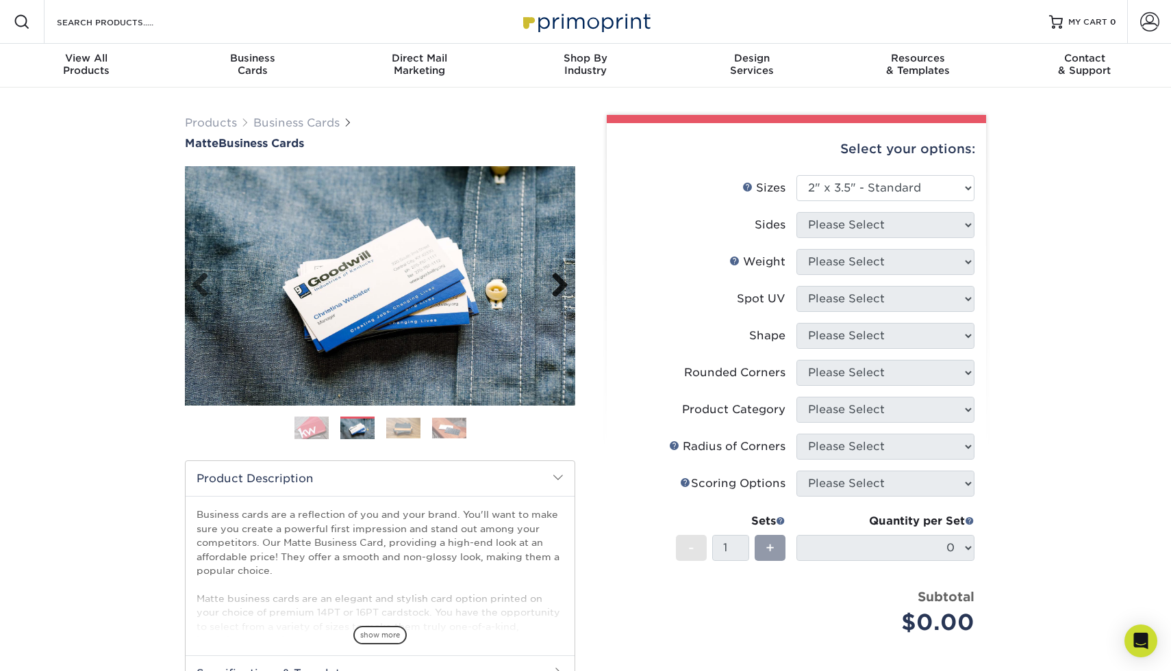
click at [555, 283] on link "Next" at bounding box center [554, 285] width 27 height 27
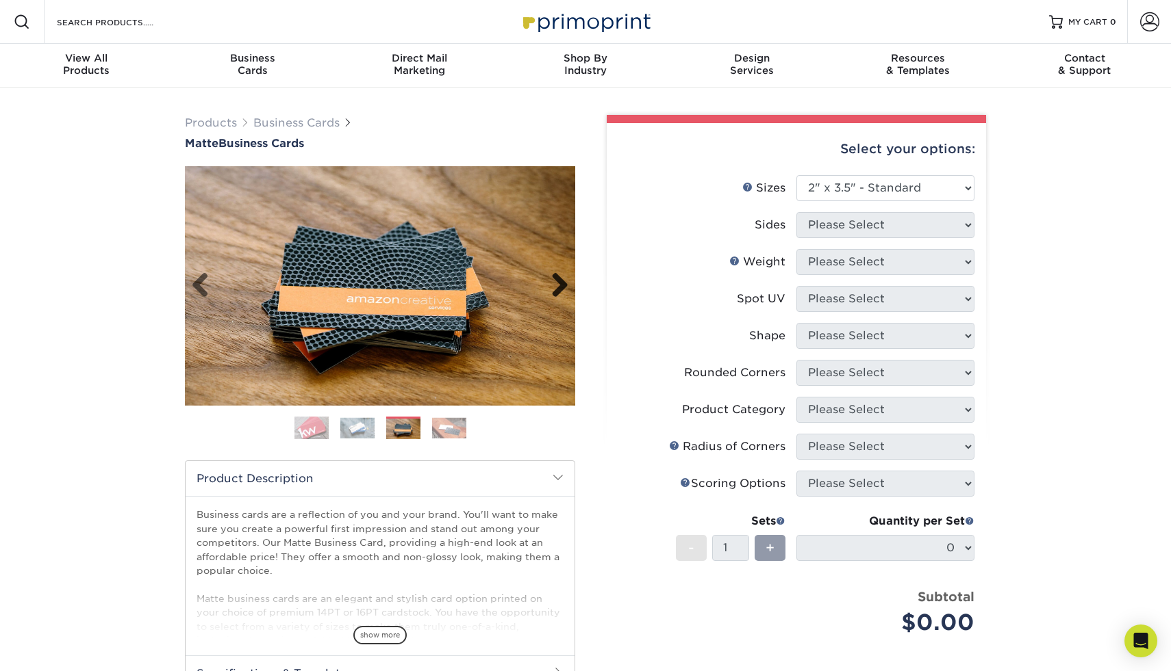
click at [555, 283] on link "Next" at bounding box center [554, 285] width 27 height 27
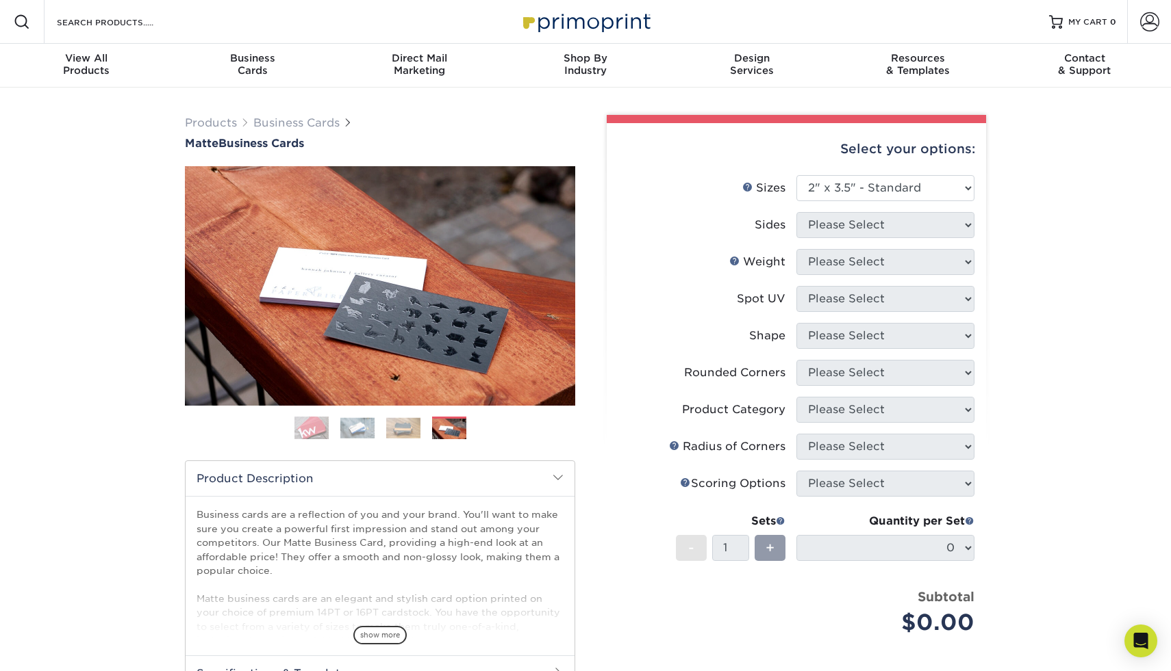
scroll to position [51, 0]
